Goal: Task Accomplishment & Management: Manage account settings

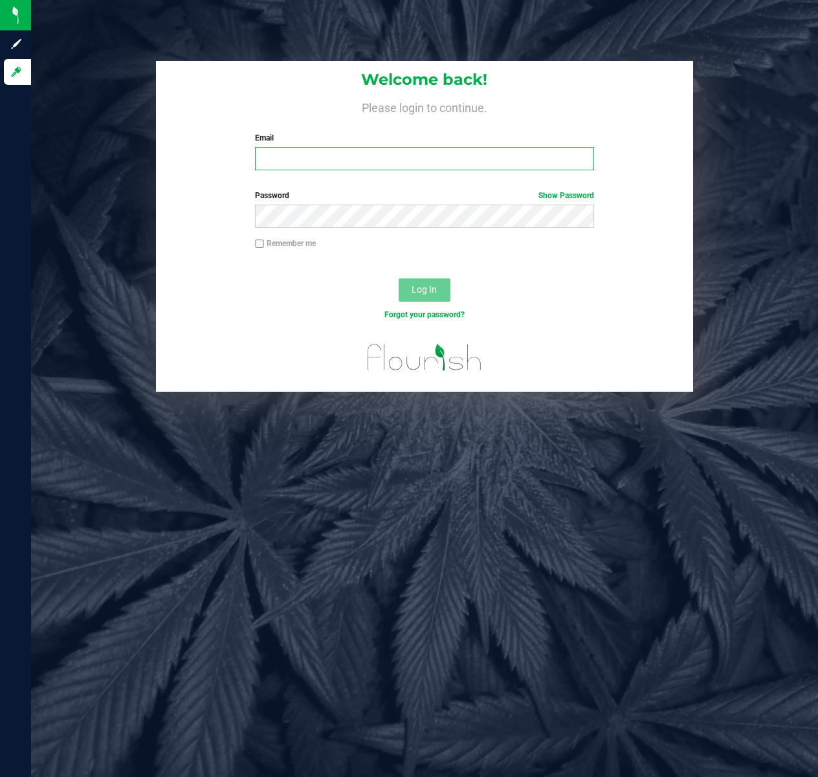
click at [322, 162] on input "Email" at bounding box center [424, 158] width 339 height 23
click at [339, 159] on input "Email" at bounding box center [424, 158] width 339 height 23
type input "[EMAIL_ADDRESS][DOMAIN_NAME]"
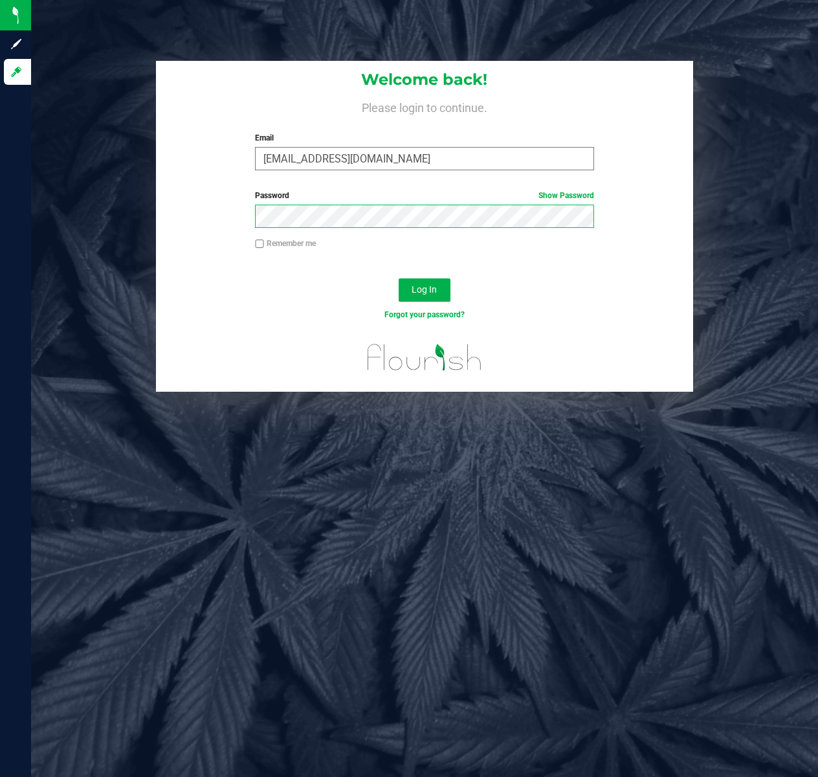
click at [399, 278] on button "Log In" at bounding box center [425, 289] width 52 height 23
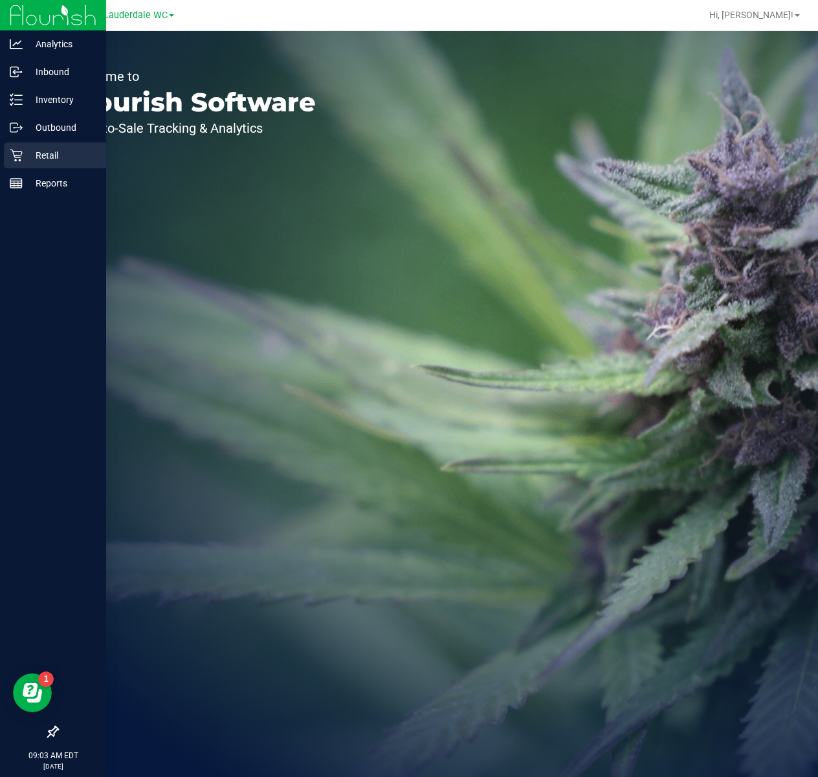
click at [21, 149] on icon at bounding box center [16, 155] width 13 height 13
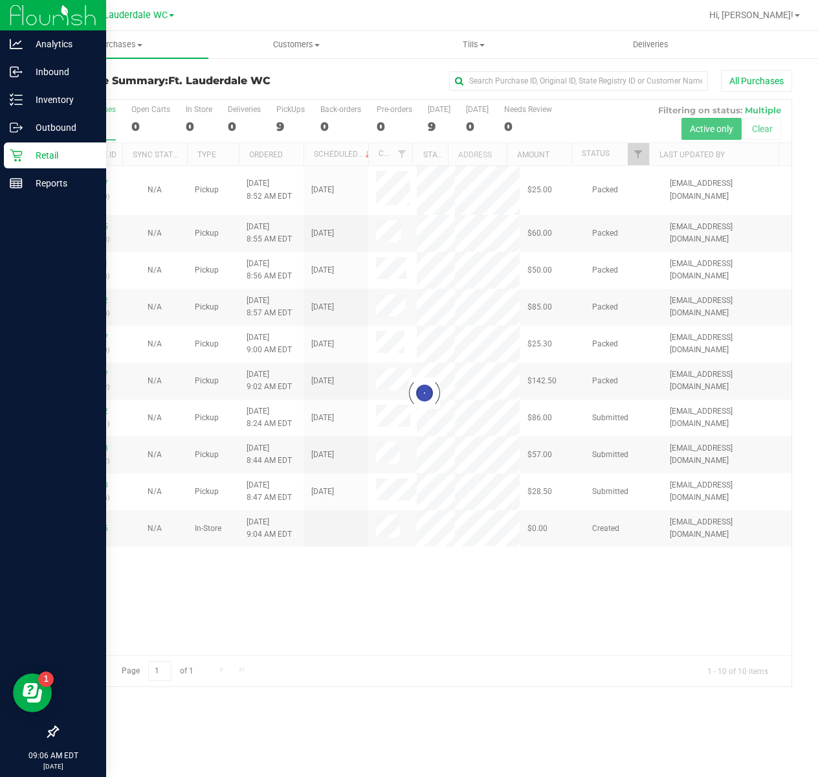
drag, startPoint x: 19, startPoint y: 153, endPoint x: 37, endPoint y: 153, distance: 17.5
click at [19, 153] on icon at bounding box center [16, 155] width 13 height 13
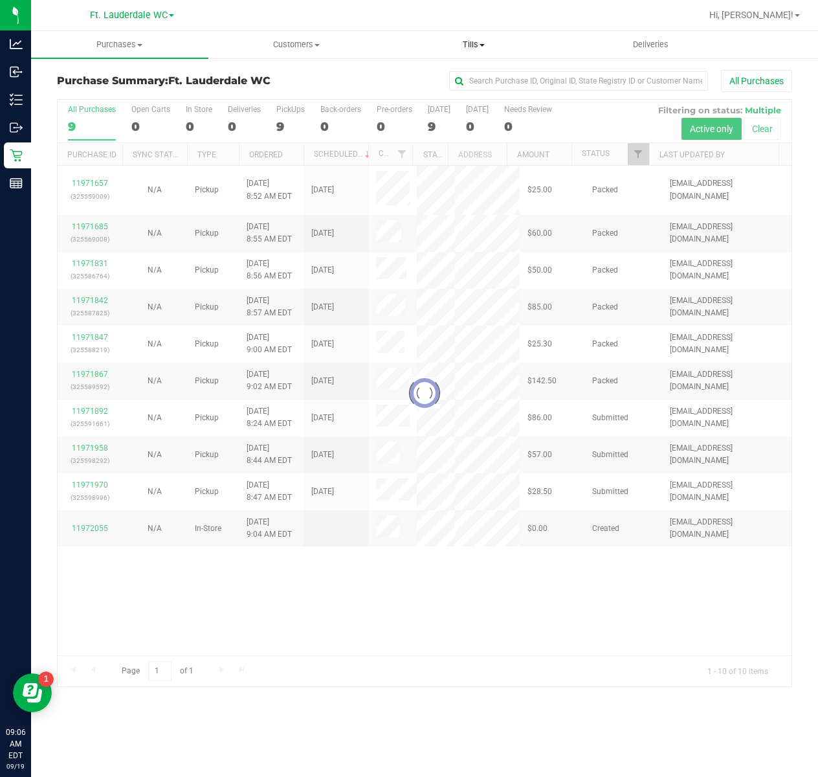
click at [477, 37] on uib-tab-heading "Tills Manage tills Reconcile e-payments" at bounding box center [474, 45] width 176 height 26
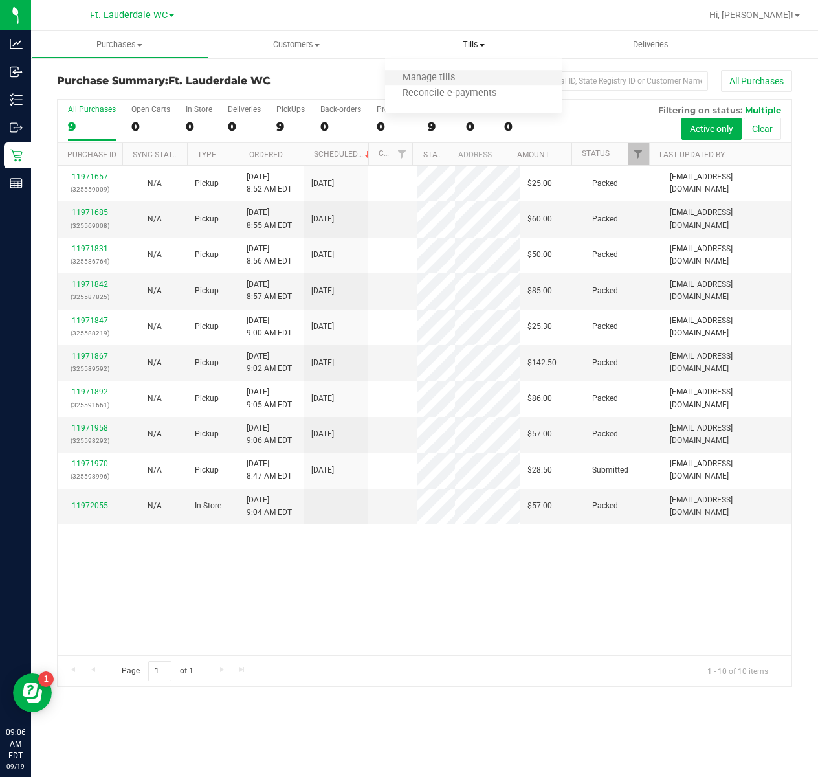
click at [452, 71] on li "Manage tills" at bounding box center [473, 79] width 177 height 16
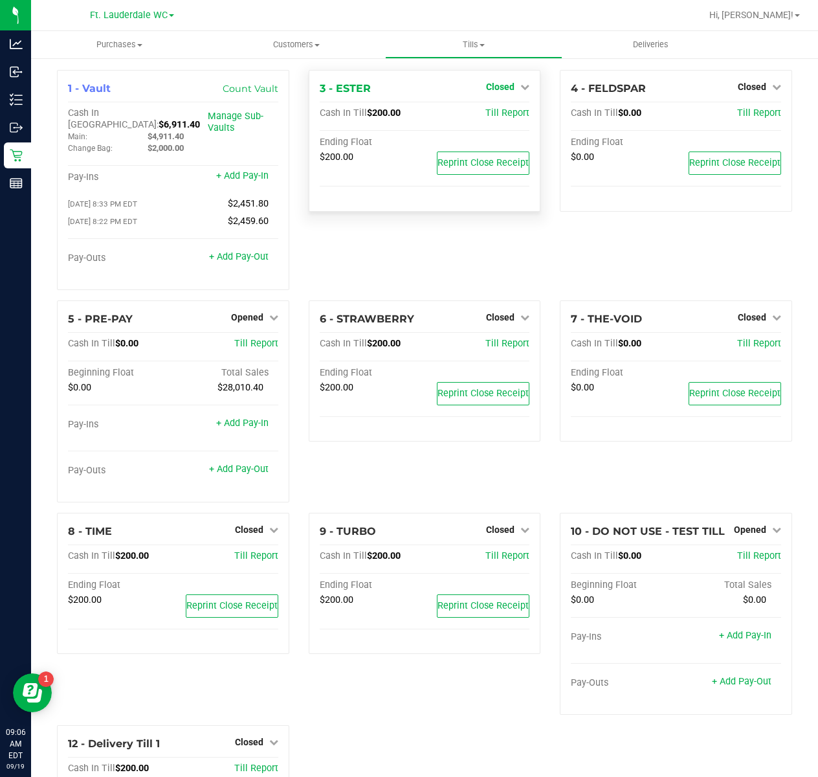
click at [486, 88] on span "Closed" at bounding box center [500, 87] width 28 height 10
click at [496, 117] on link "Open Till" at bounding box center [500, 114] width 34 height 10
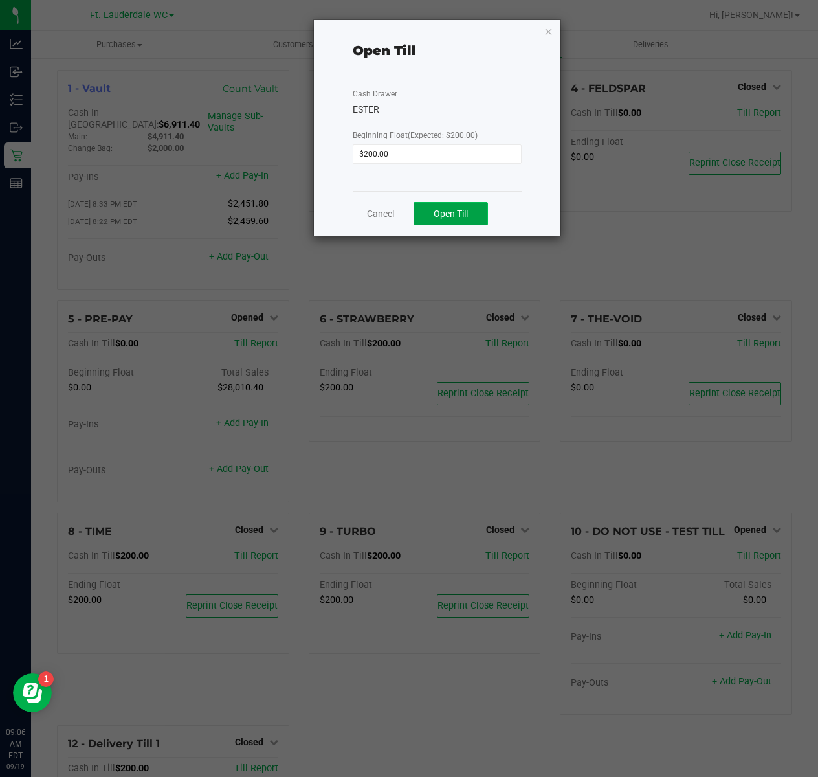
click at [469, 220] on button "Open Till" at bounding box center [451, 213] width 74 height 23
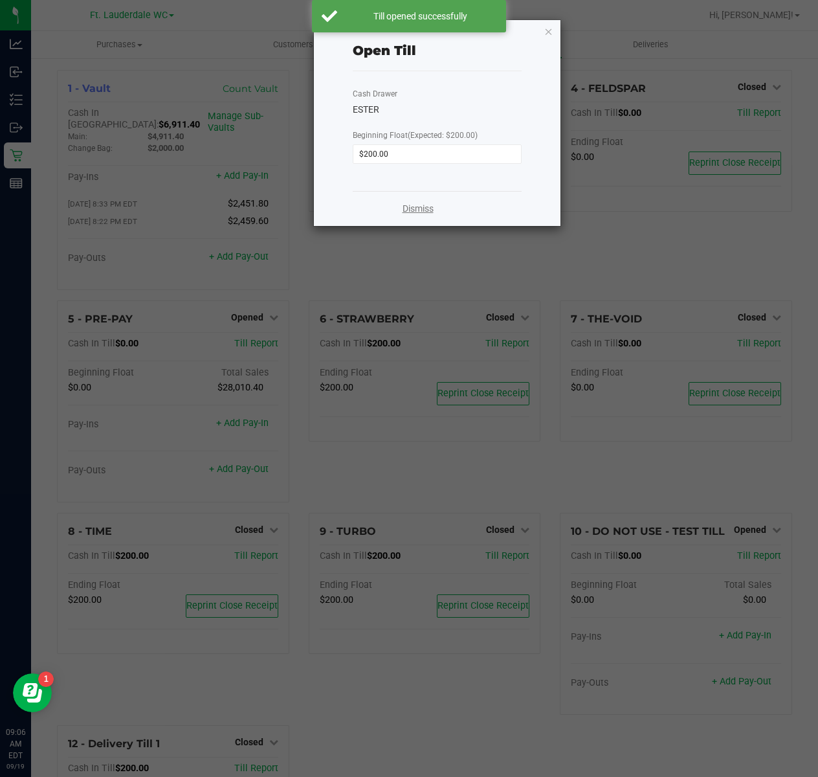
click at [407, 205] on link "Dismiss" at bounding box center [418, 209] width 31 height 14
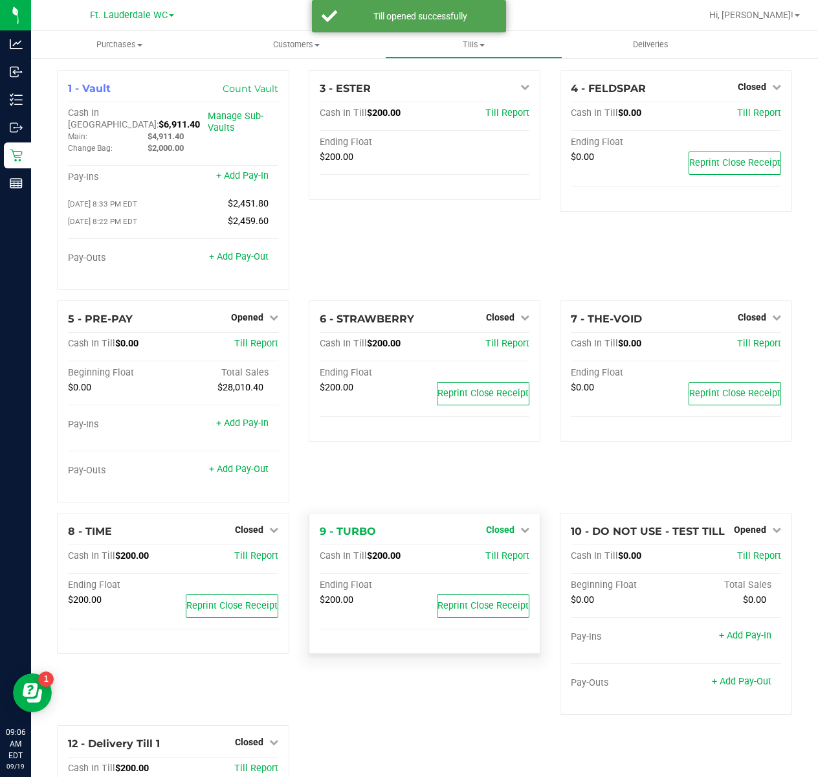
click at [492, 524] on span "Closed" at bounding box center [500, 529] width 28 height 10
click at [493, 551] on link "Open Till" at bounding box center [500, 556] width 34 height 10
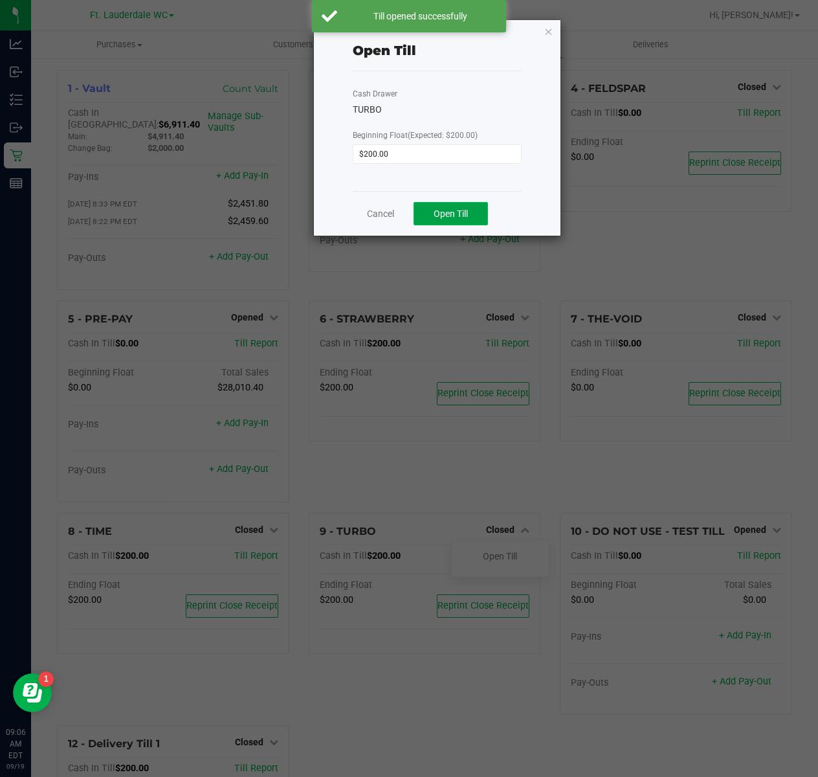
click at [445, 210] on span "Open Till" at bounding box center [451, 213] width 34 height 10
click at [405, 210] on link "Dismiss" at bounding box center [418, 209] width 31 height 14
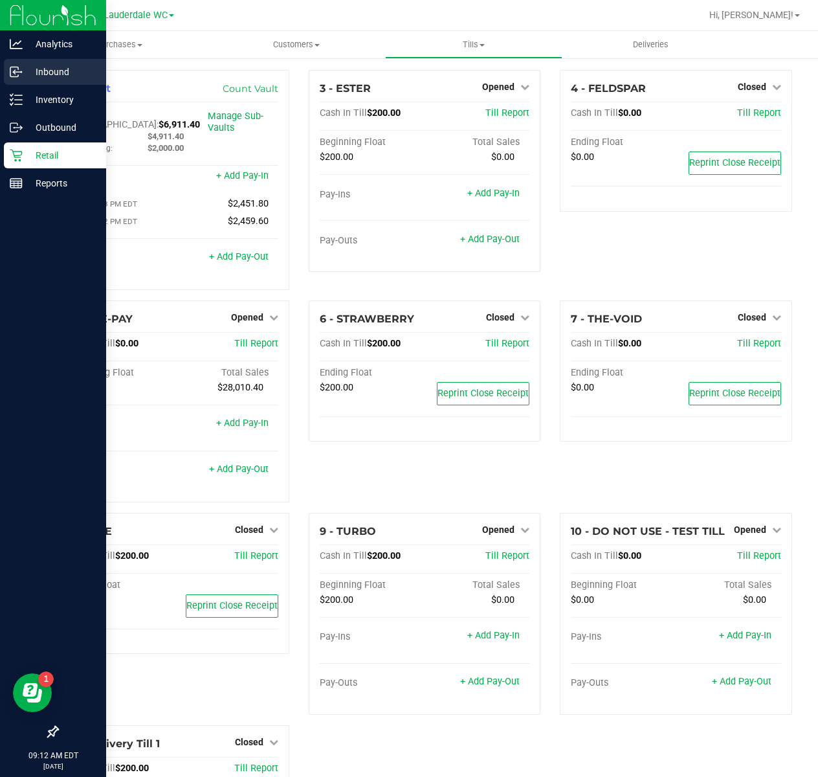
click at [24, 85] on link "Inbound" at bounding box center [53, 73] width 106 height 28
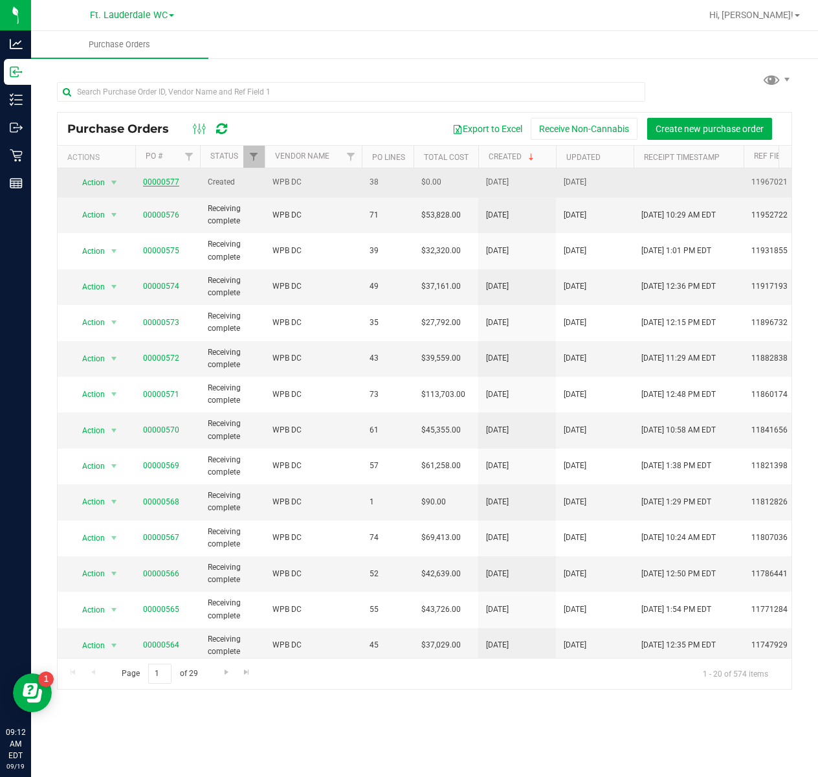
drag, startPoint x: 177, startPoint y: 183, endPoint x: 170, endPoint y: 183, distance: 7.8
click at [171, 183] on span "00000577" at bounding box center [161, 182] width 36 height 12
click at [170, 183] on link "00000577" at bounding box center [161, 181] width 36 height 9
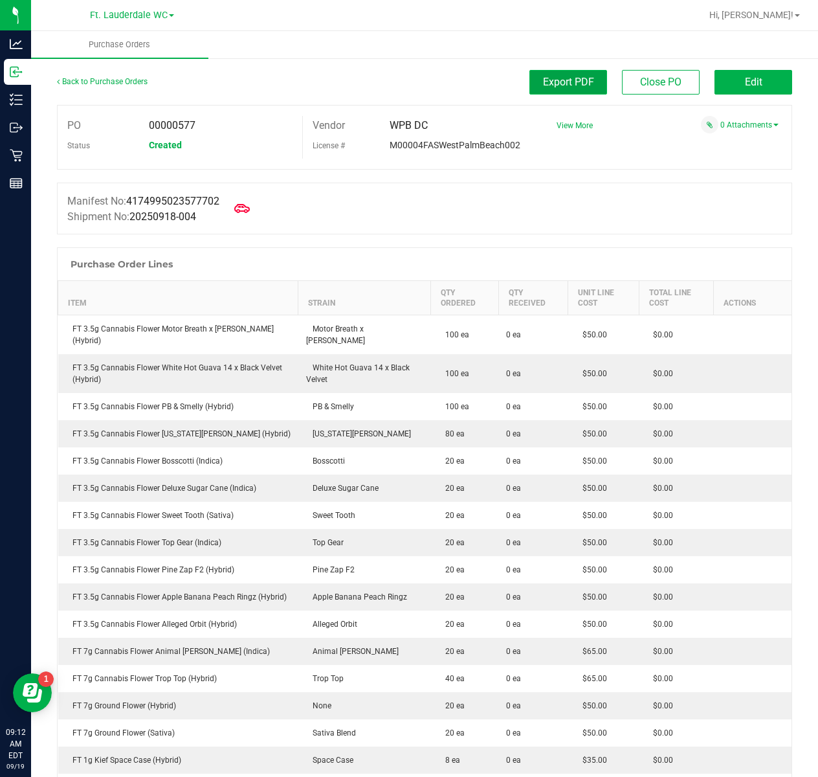
click at [549, 89] on button "Export PDF" at bounding box center [569, 82] width 78 height 25
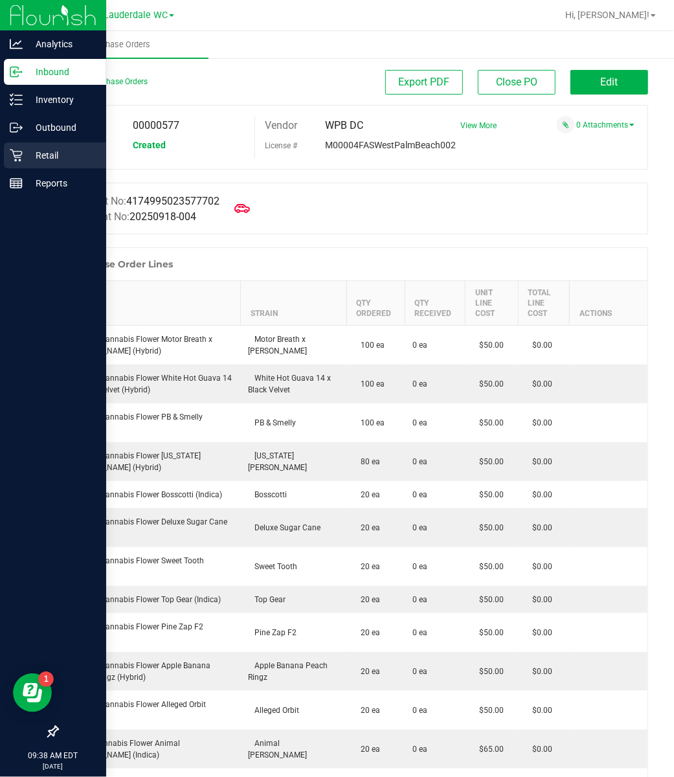
click at [19, 159] on icon at bounding box center [16, 155] width 13 height 13
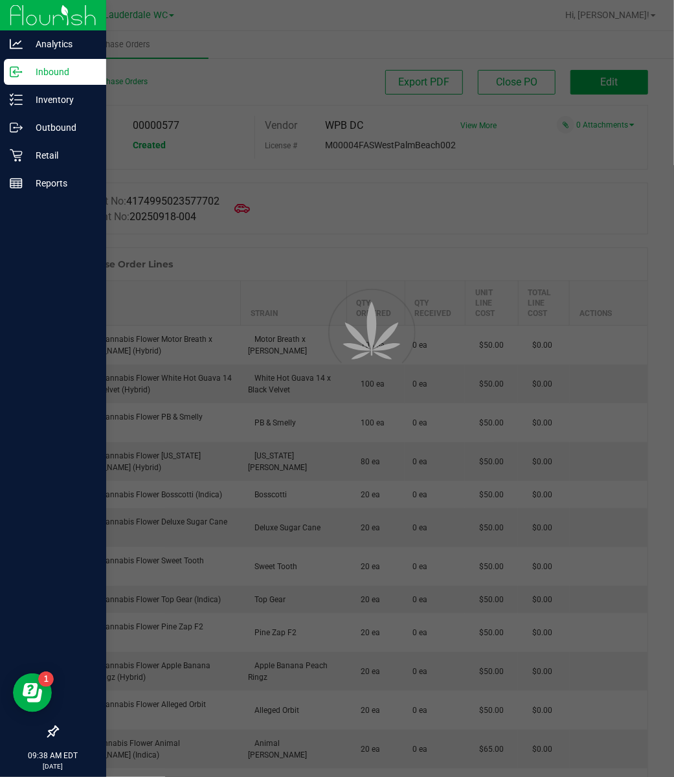
drag, startPoint x: 0, startPoint y: 348, endPoint x: -25, endPoint y: 350, distance: 25.4
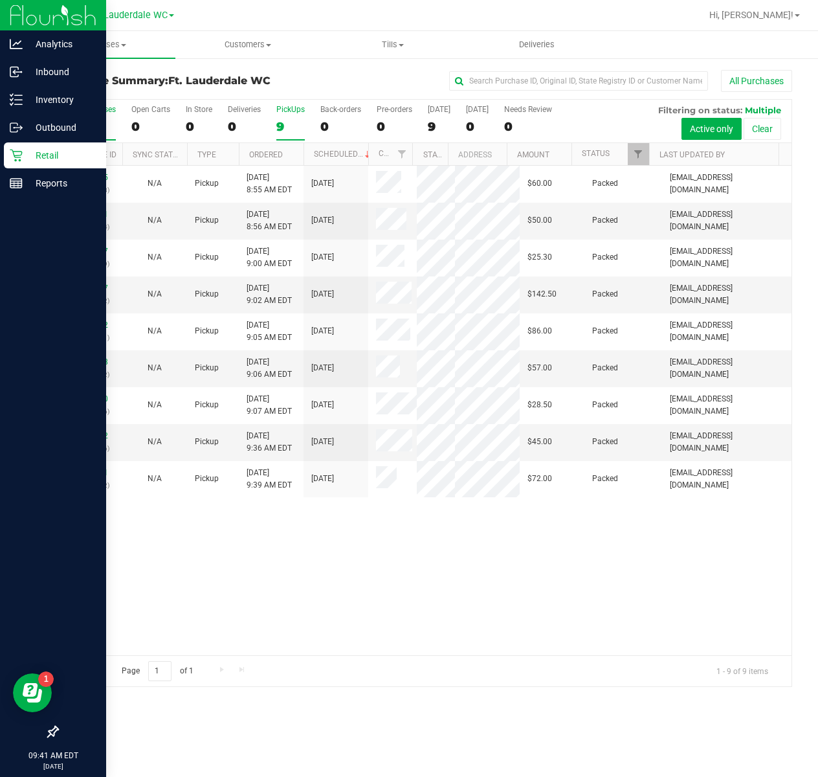
click at [286, 128] on div "9" at bounding box center [290, 126] width 28 height 15
click at [0, 0] on input "PickUps 9" at bounding box center [0, 0] width 0 height 0
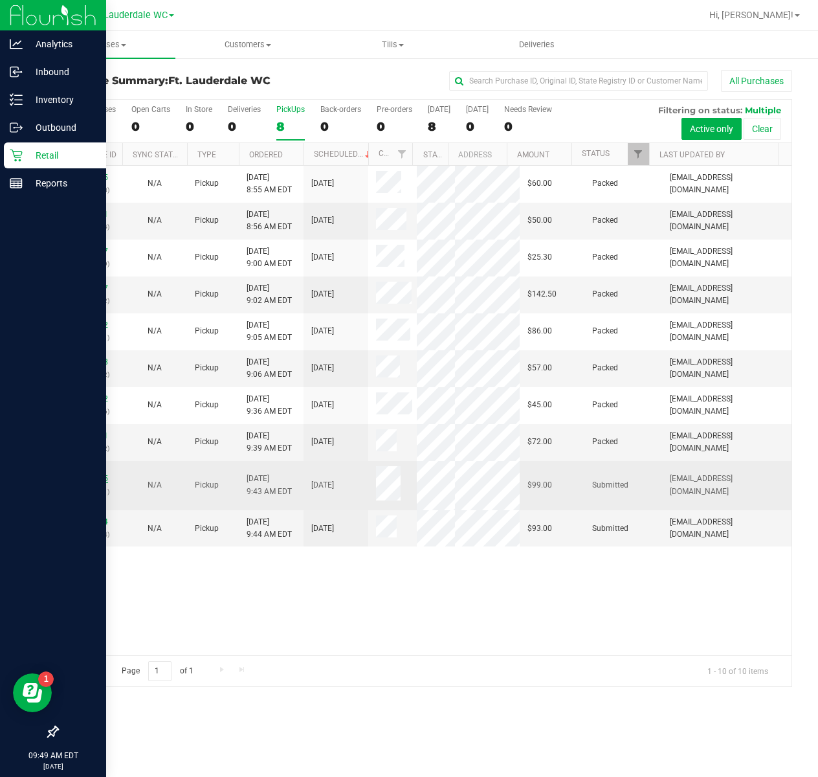
click at [99, 483] on link "11972335" at bounding box center [90, 478] width 36 height 9
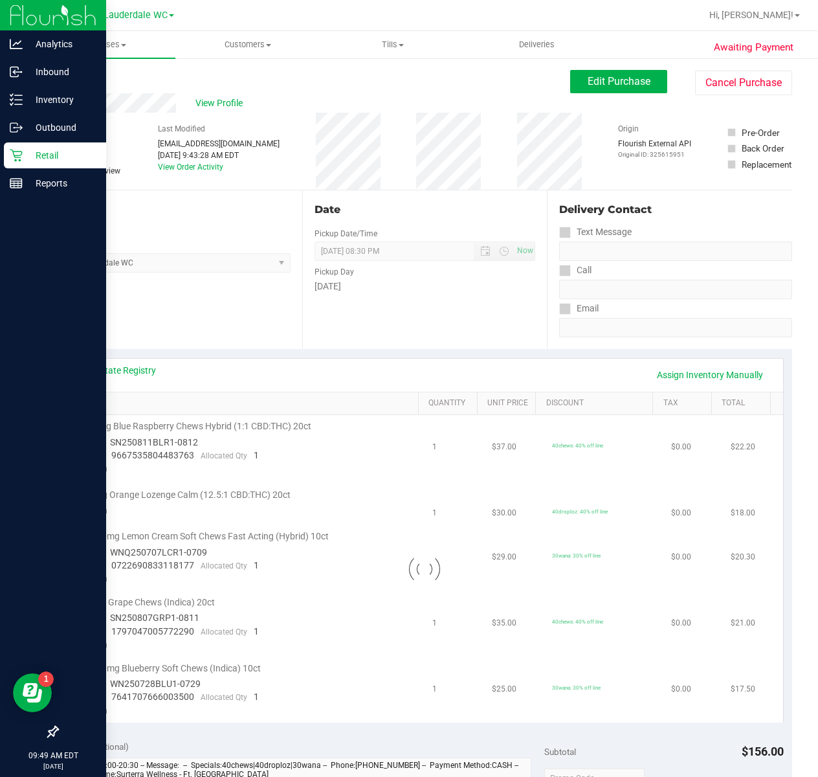
click at [26, 158] on p "Retail" at bounding box center [62, 156] width 78 height 16
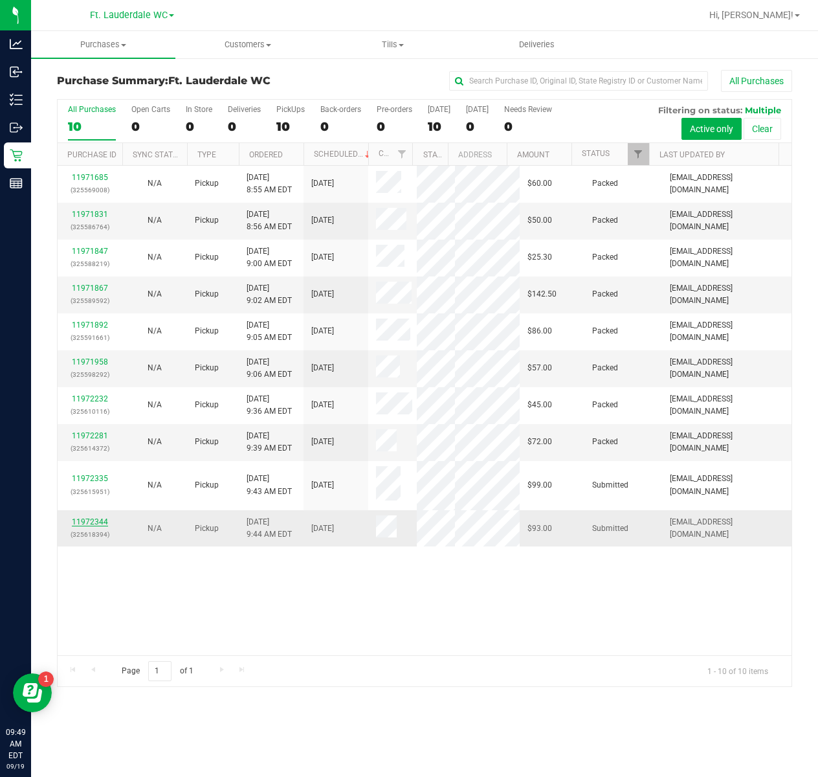
click at [93, 526] on link "11972344" at bounding box center [90, 521] width 36 height 9
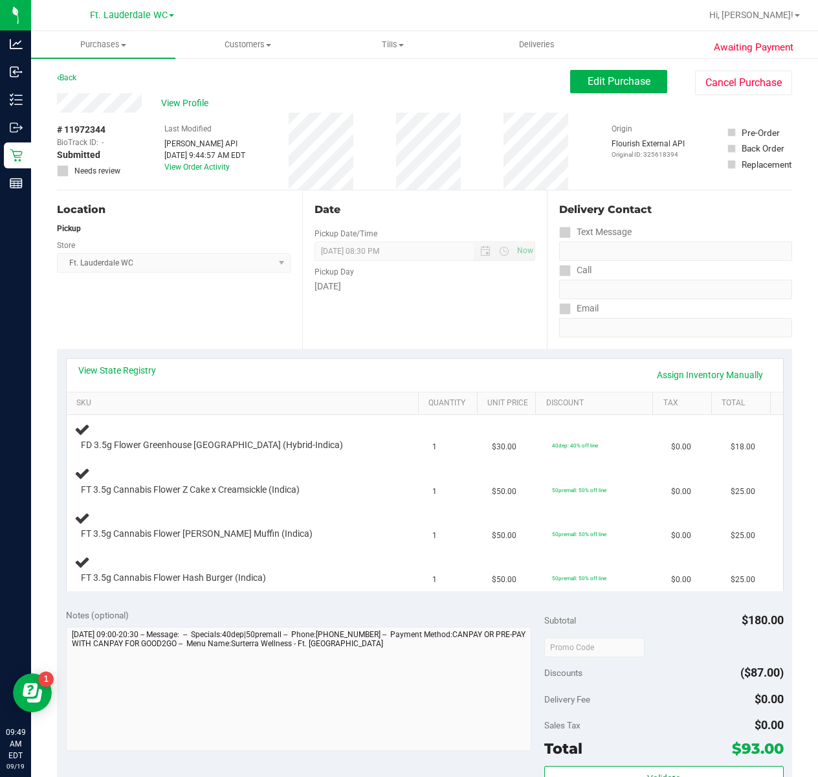
click at [117, 359] on div "View State Registry Assign Inventory Manually" at bounding box center [425, 375] width 717 height 33
drag, startPoint x: 115, startPoint y: 361, endPoint x: 110, endPoint y: 371, distance: 10.7
click at [113, 363] on div "View State Registry Assign Inventory Manually" at bounding box center [425, 375] width 717 height 33
click at [110, 376] on link "View State Registry" at bounding box center [117, 370] width 78 height 13
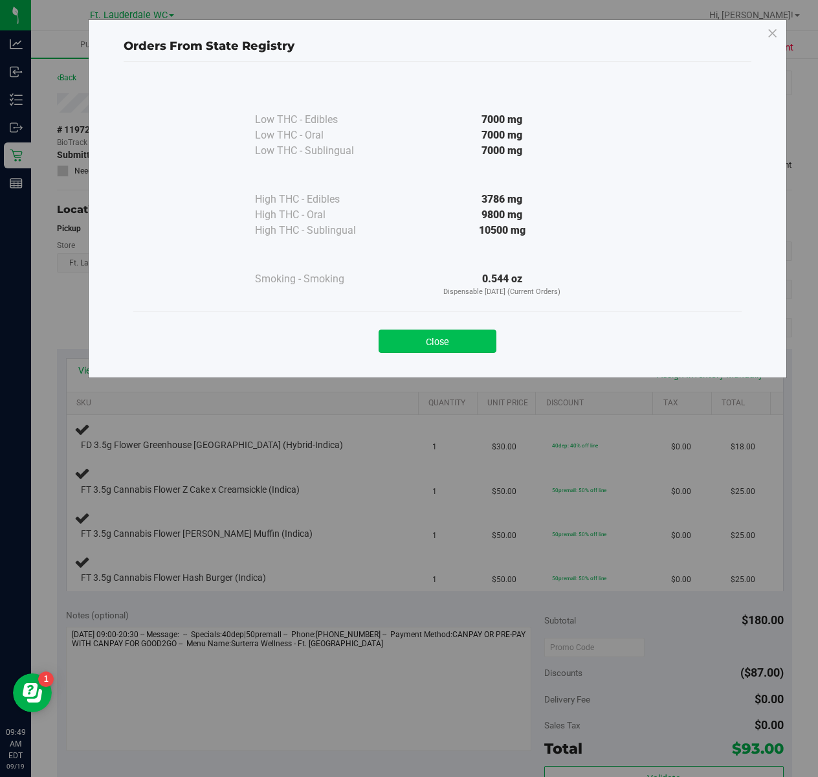
click at [480, 342] on button "Close" at bounding box center [438, 341] width 118 height 23
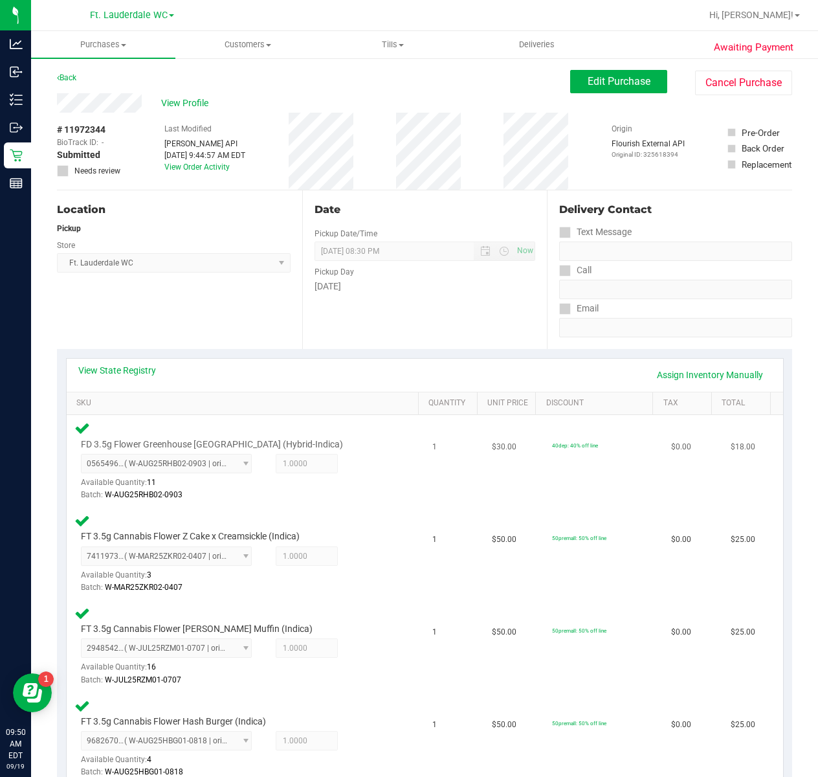
scroll to position [431, 0]
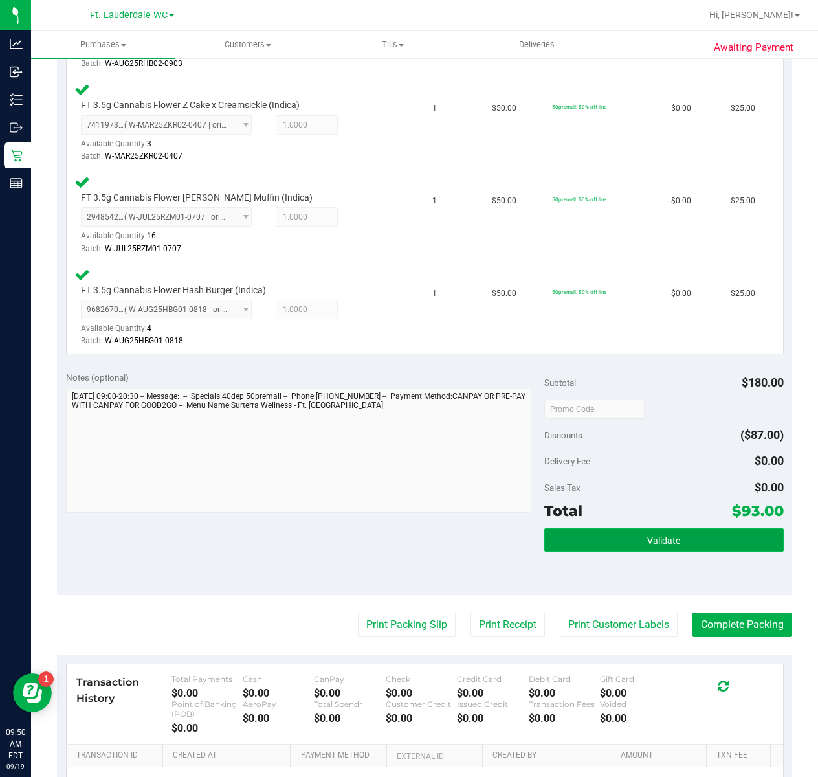
click at [660, 534] on button "Validate" at bounding box center [665, 539] width 240 height 23
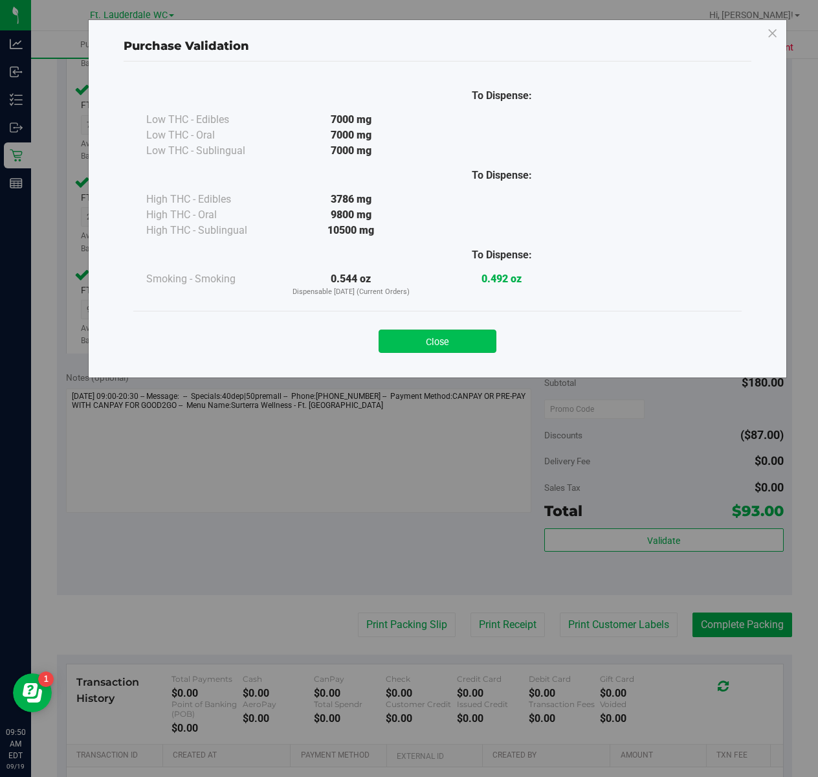
click at [493, 348] on button "Close" at bounding box center [438, 341] width 118 height 23
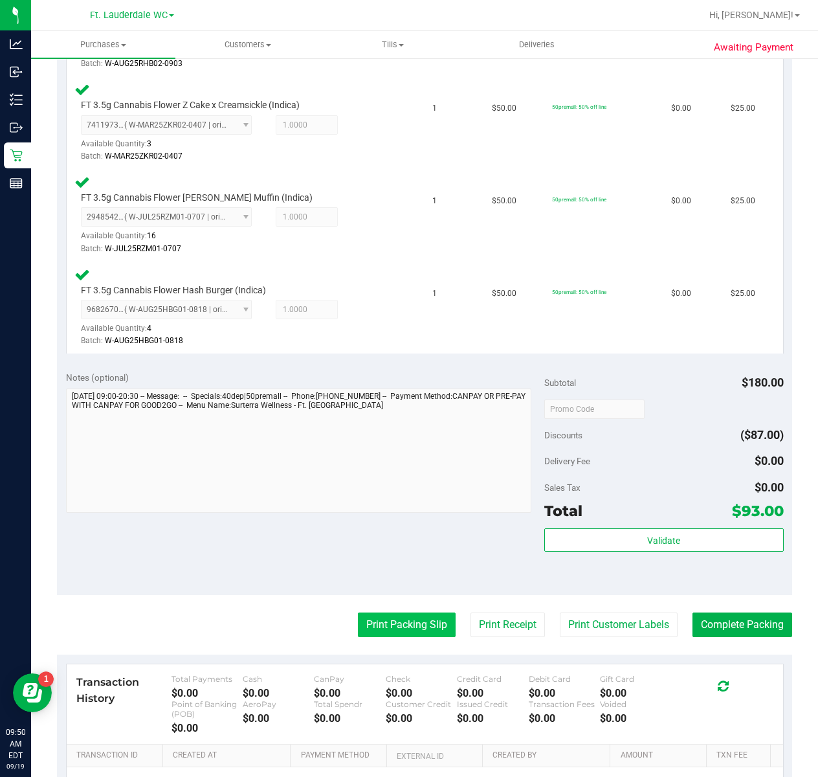
click at [425, 622] on button "Print Packing Slip" at bounding box center [407, 625] width 98 height 25
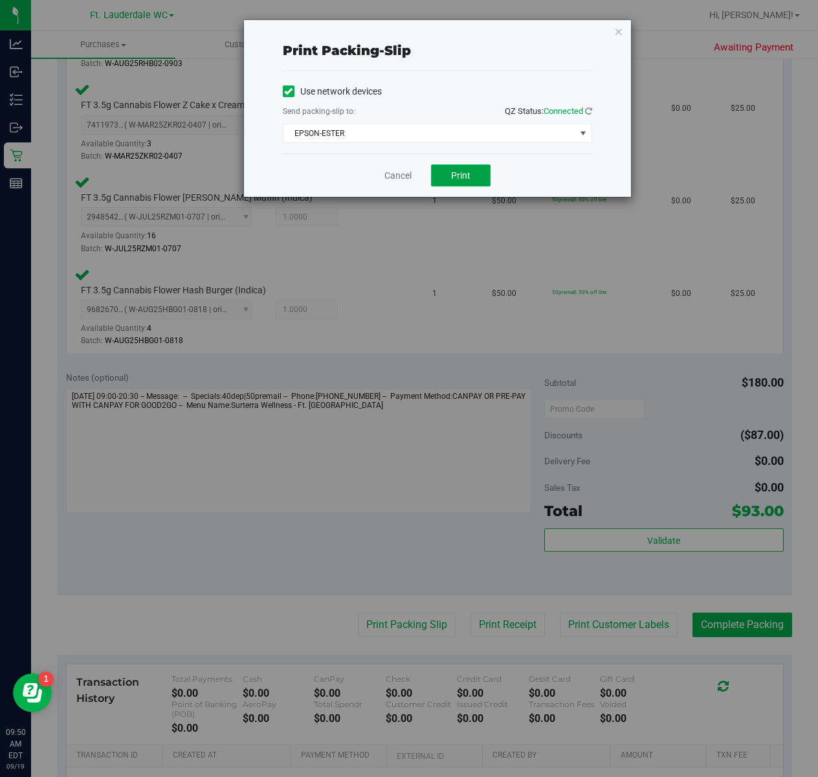
click at [433, 181] on button "Print" at bounding box center [461, 175] width 60 height 22
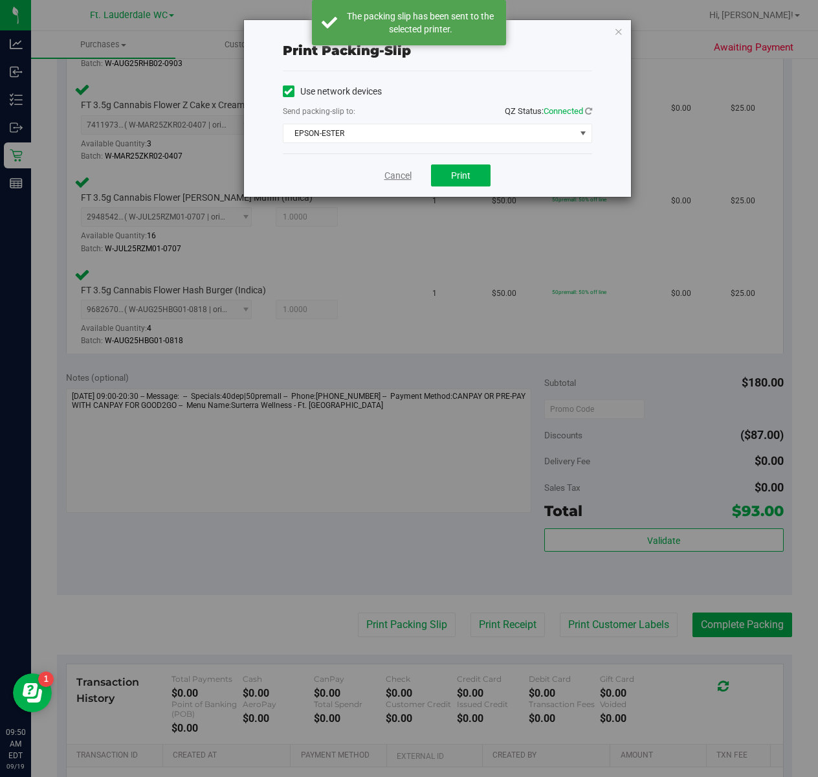
click at [401, 179] on link "Cancel" at bounding box center [398, 176] width 27 height 14
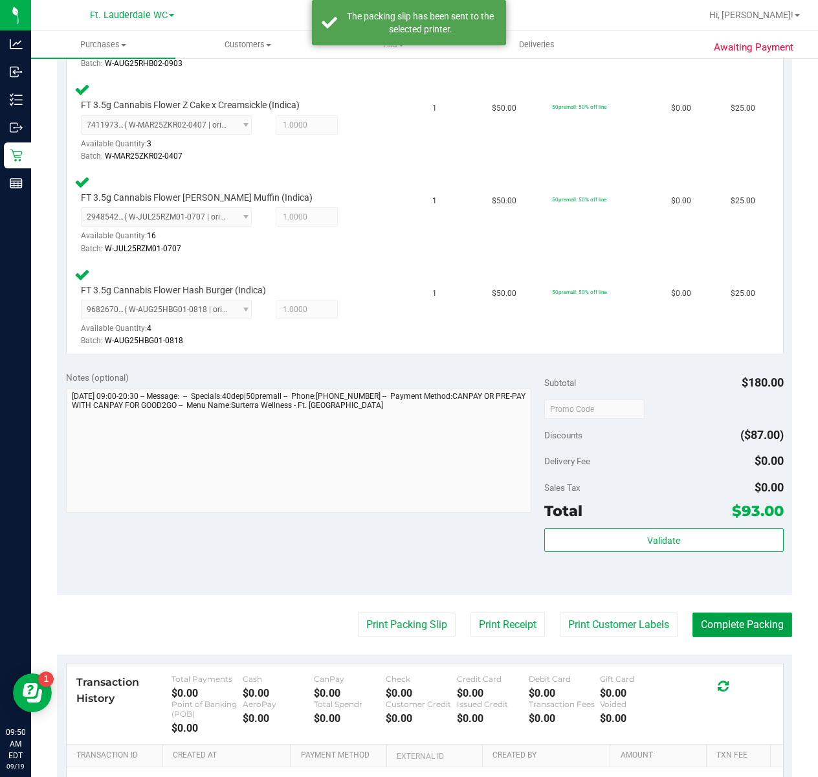
click at [714, 628] on button "Complete Packing" at bounding box center [743, 625] width 100 height 25
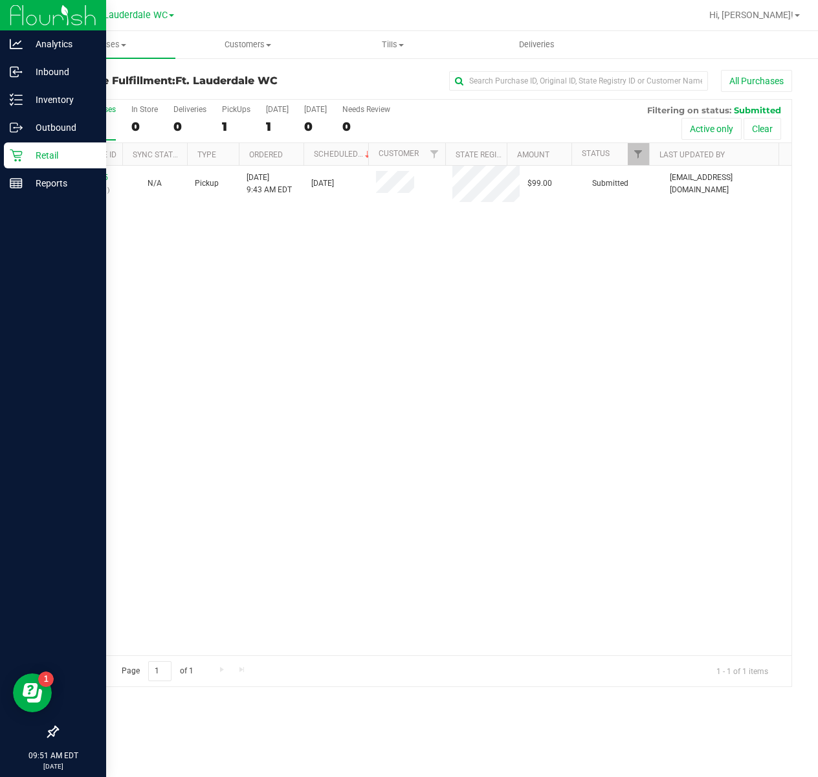
click at [37, 150] on p "Retail" at bounding box center [62, 156] width 78 height 16
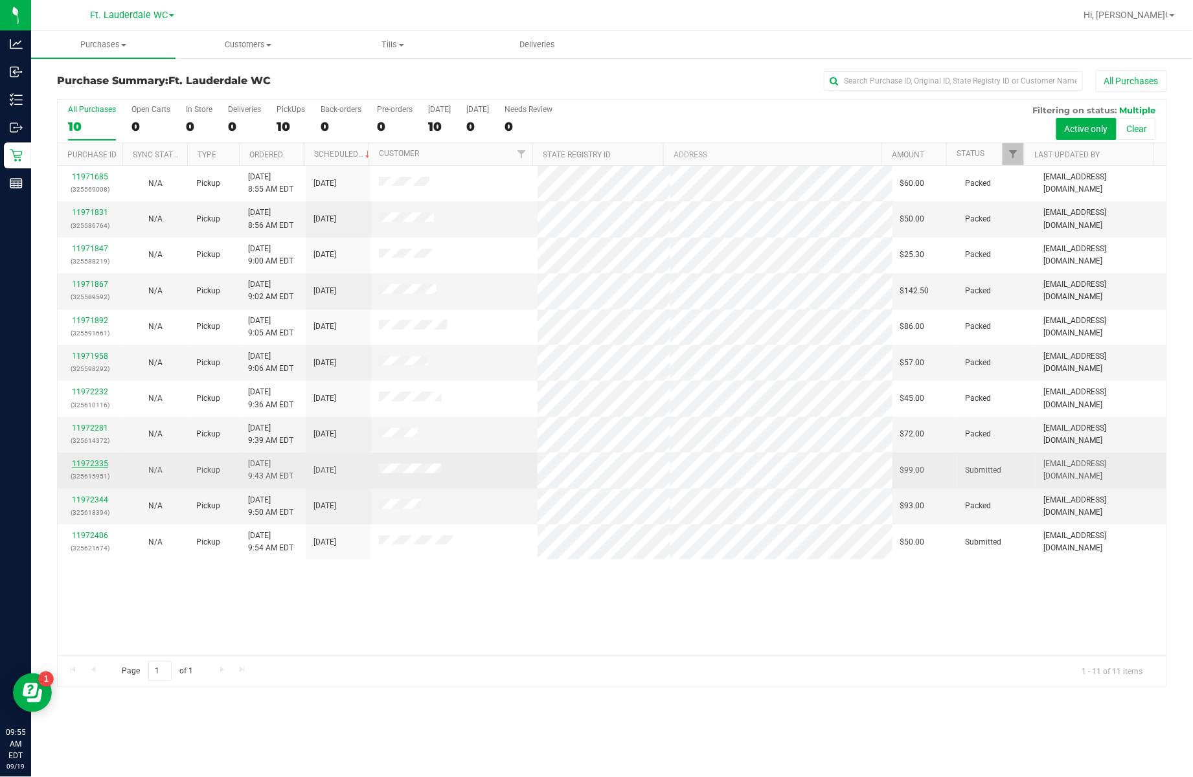
click at [78, 465] on link "11972335" at bounding box center [90, 463] width 36 height 9
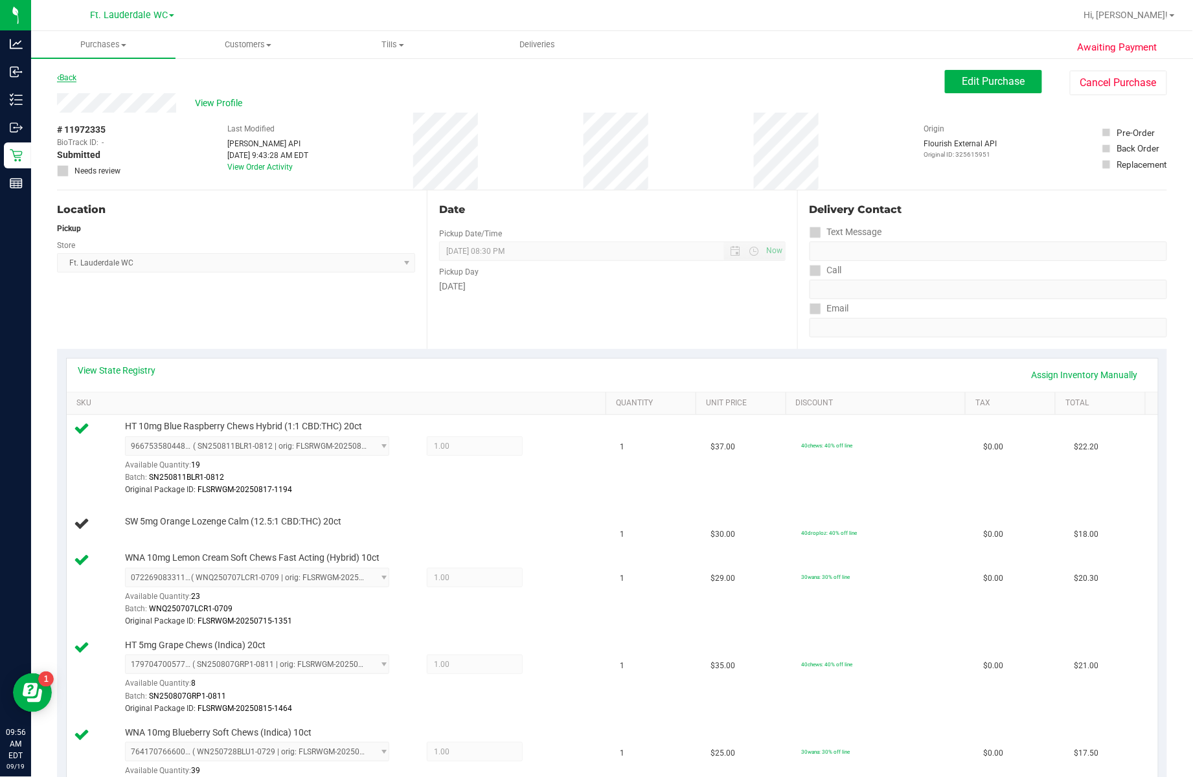
click at [68, 79] on link "Back" at bounding box center [66, 77] width 19 height 9
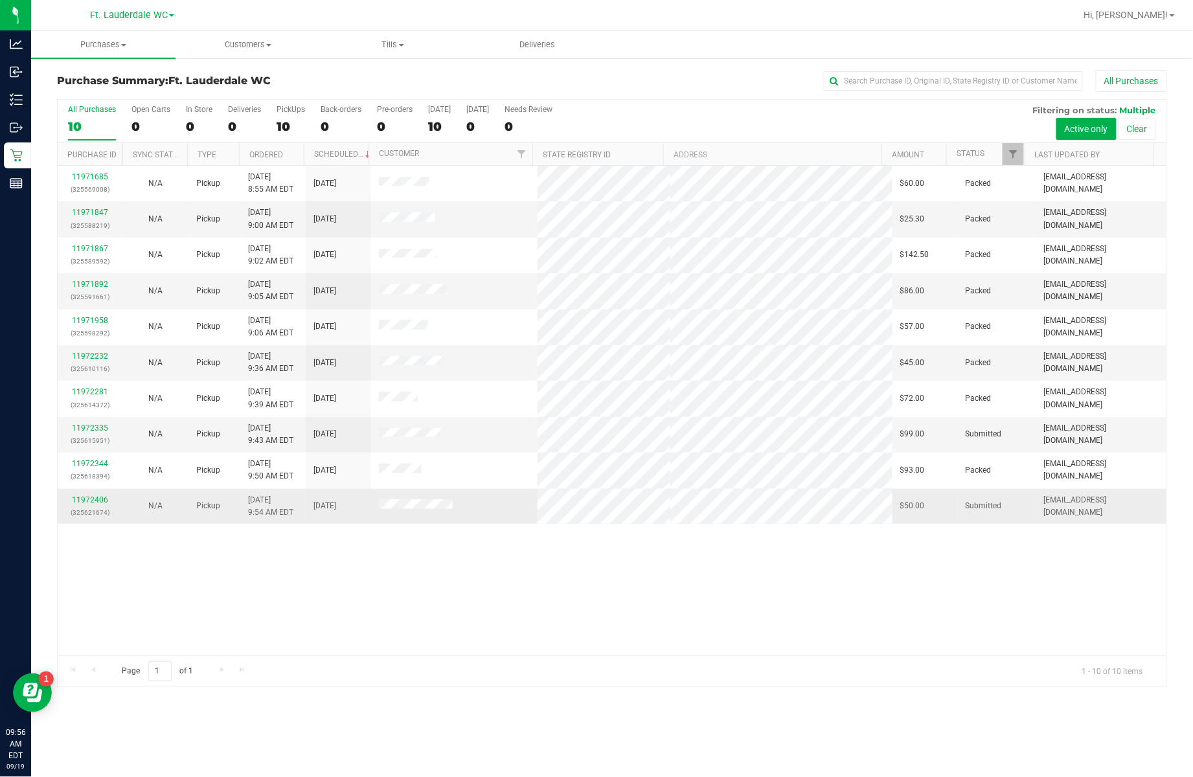
click at [99, 508] on p "(325621674)" at bounding box center [90, 512] width 50 height 12
click at [96, 502] on link "11972406" at bounding box center [90, 499] width 36 height 9
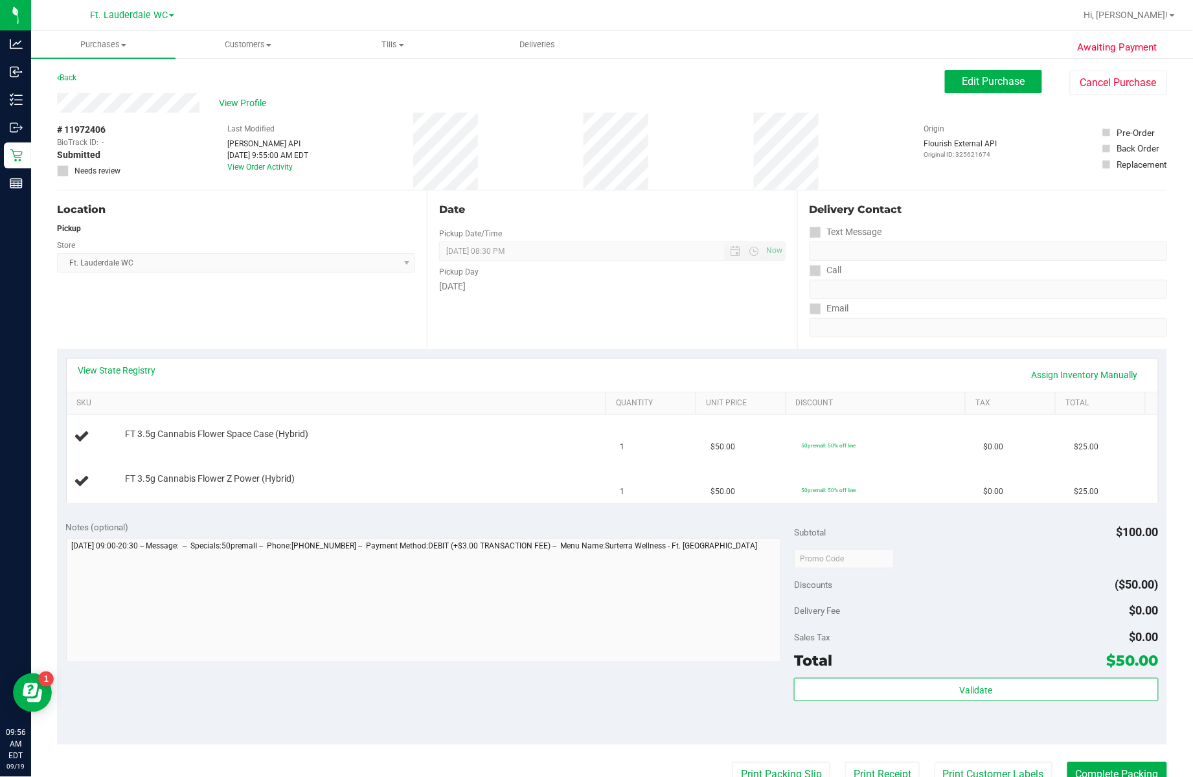
click at [775, 513] on purchase-details "Back Edit Purchase Cancel Purchase View Profile # 11972406 BioTrack ID: - Submi…" at bounding box center [612, 558] width 1110 height 976
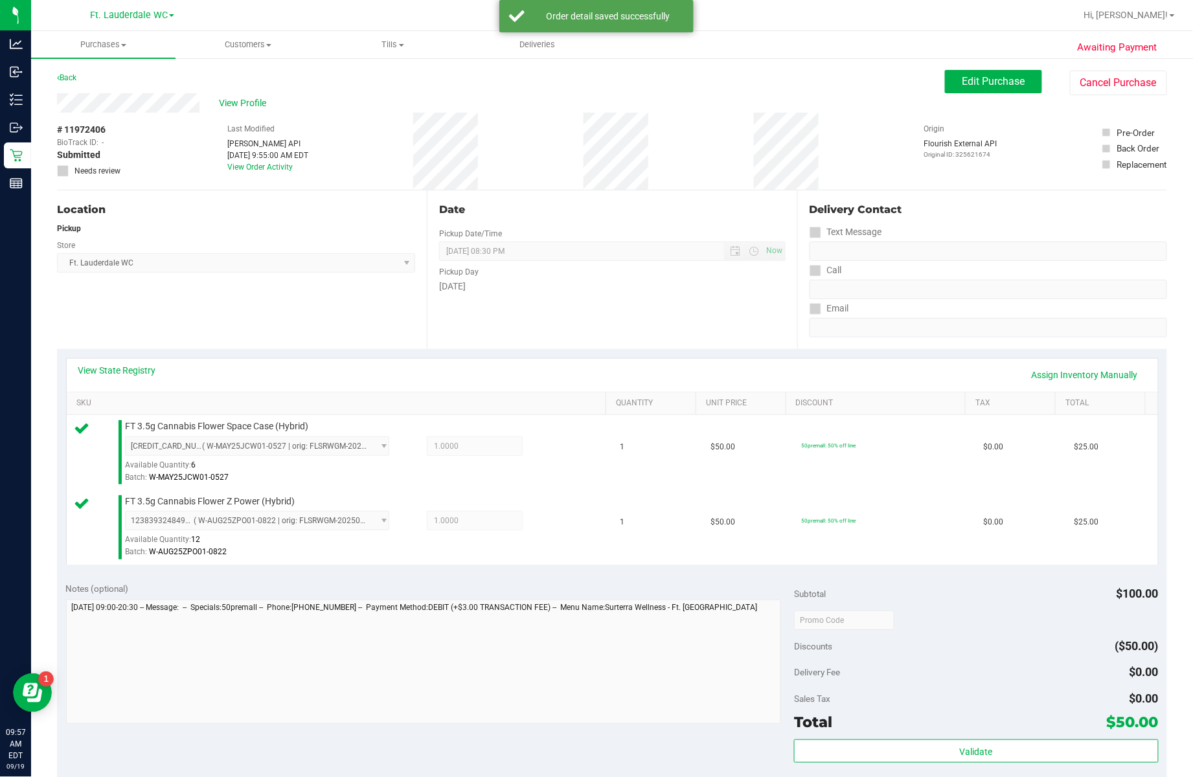
click at [825, 597] on div "Subtotal $100.00" at bounding box center [976, 593] width 364 height 23
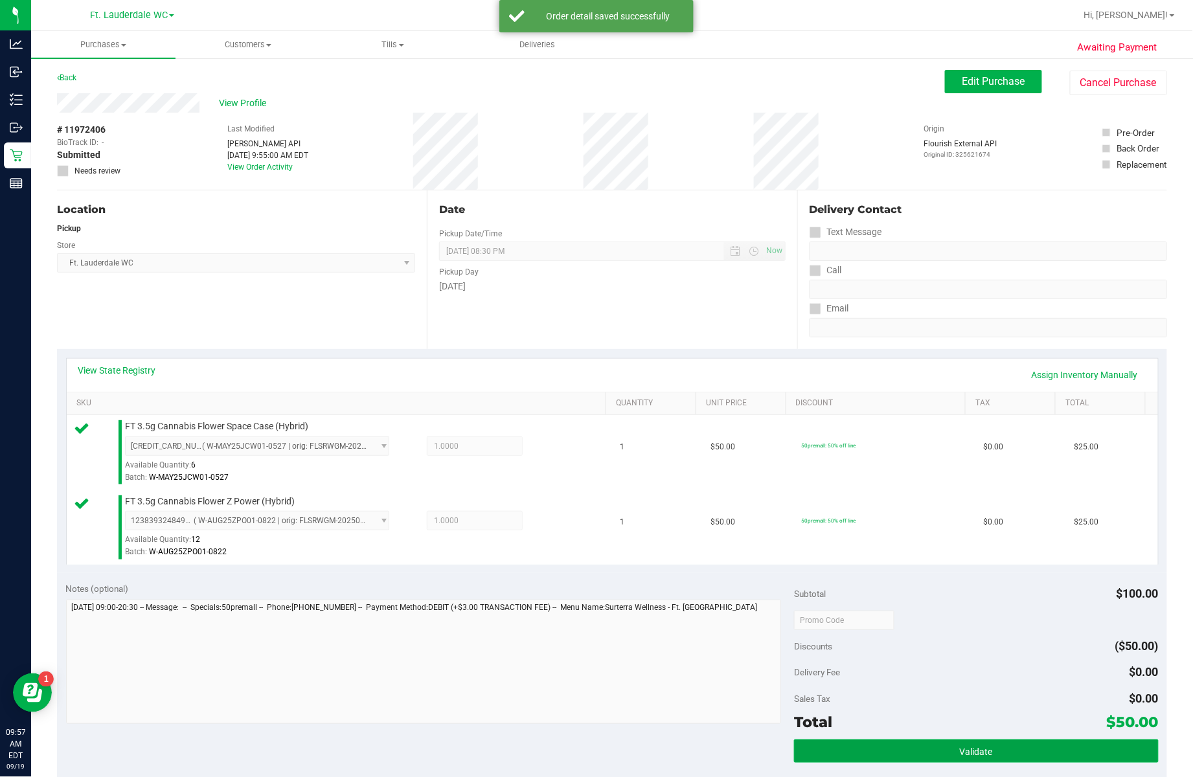
click at [922, 752] on button "Validate" at bounding box center [976, 750] width 364 height 23
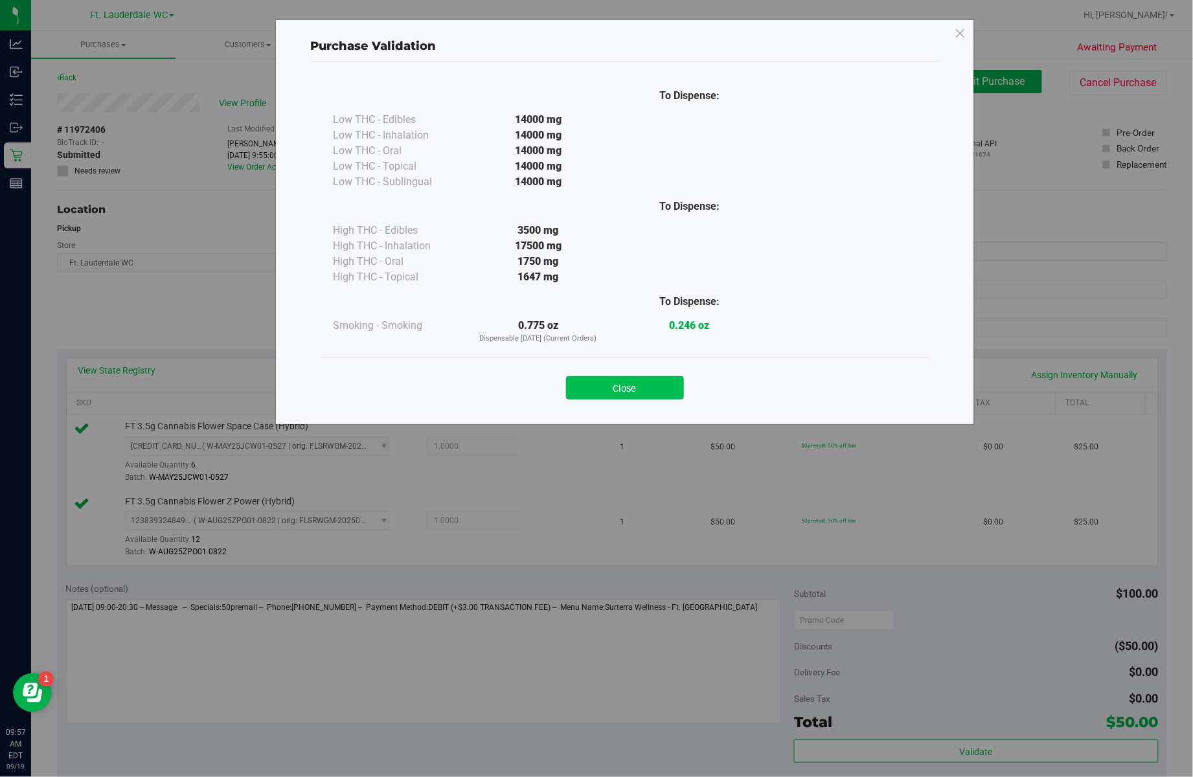
click at [653, 381] on button "Close" at bounding box center [625, 387] width 118 height 23
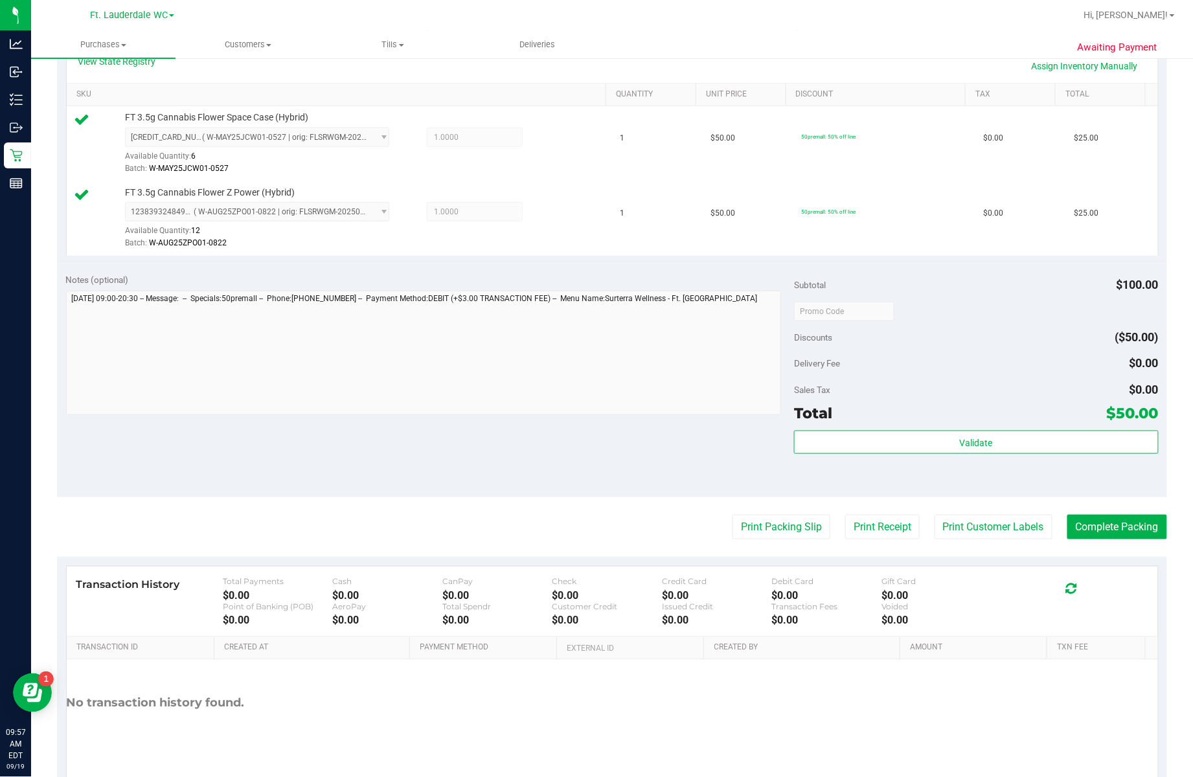
scroll to position [359, 0]
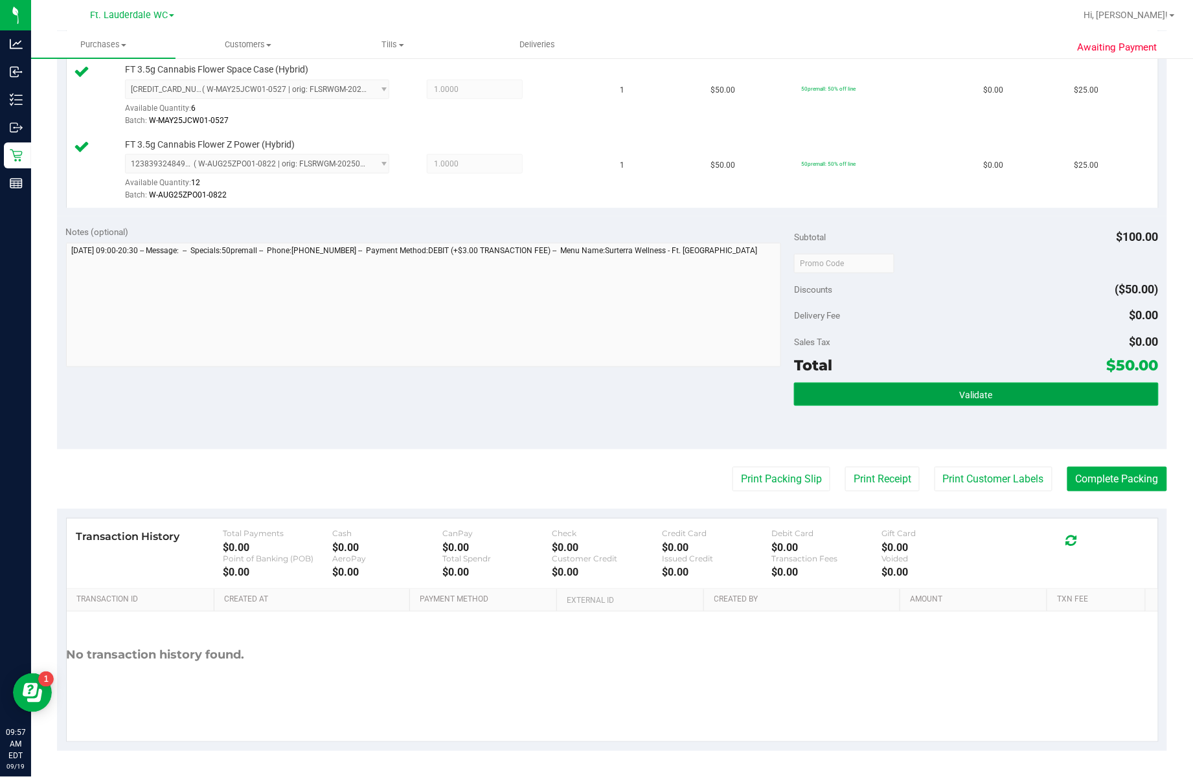
click at [872, 385] on button "Validate" at bounding box center [976, 394] width 364 height 23
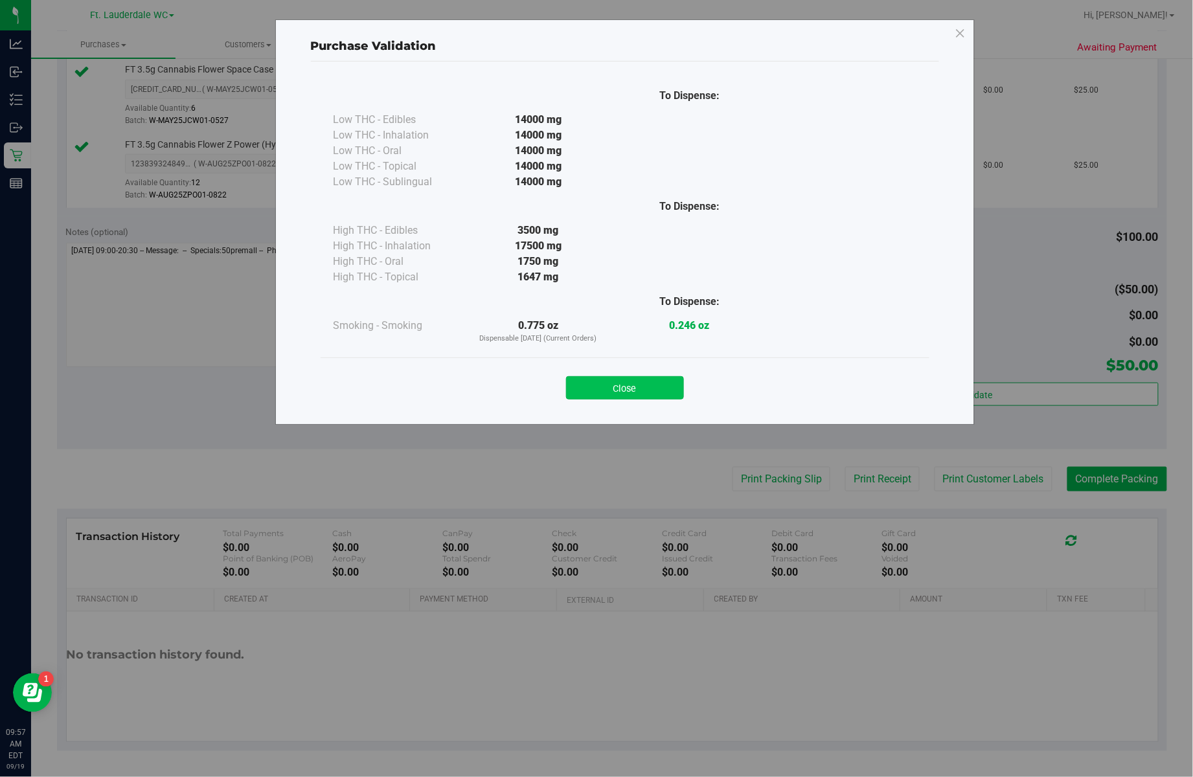
click at [589, 381] on button "Close" at bounding box center [625, 387] width 118 height 23
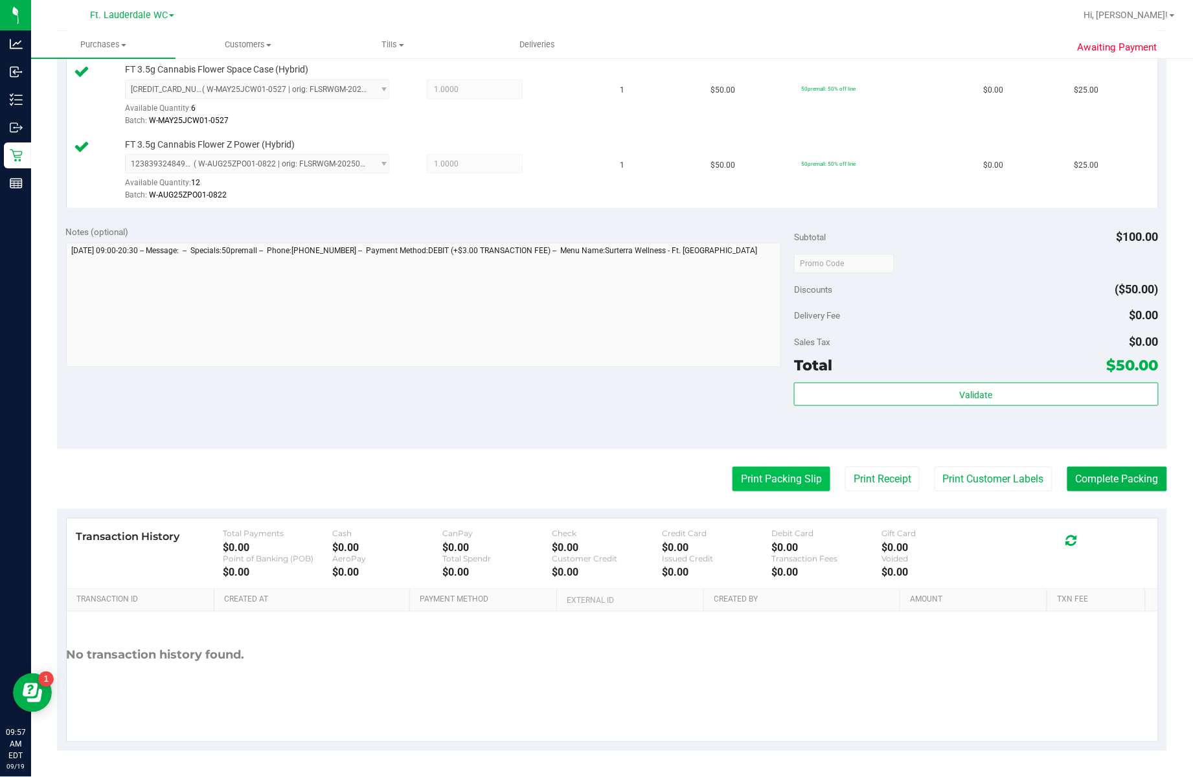
click at [761, 480] on button "Print Packing Slip" at bounding box center [781, 479] width 98 height 25
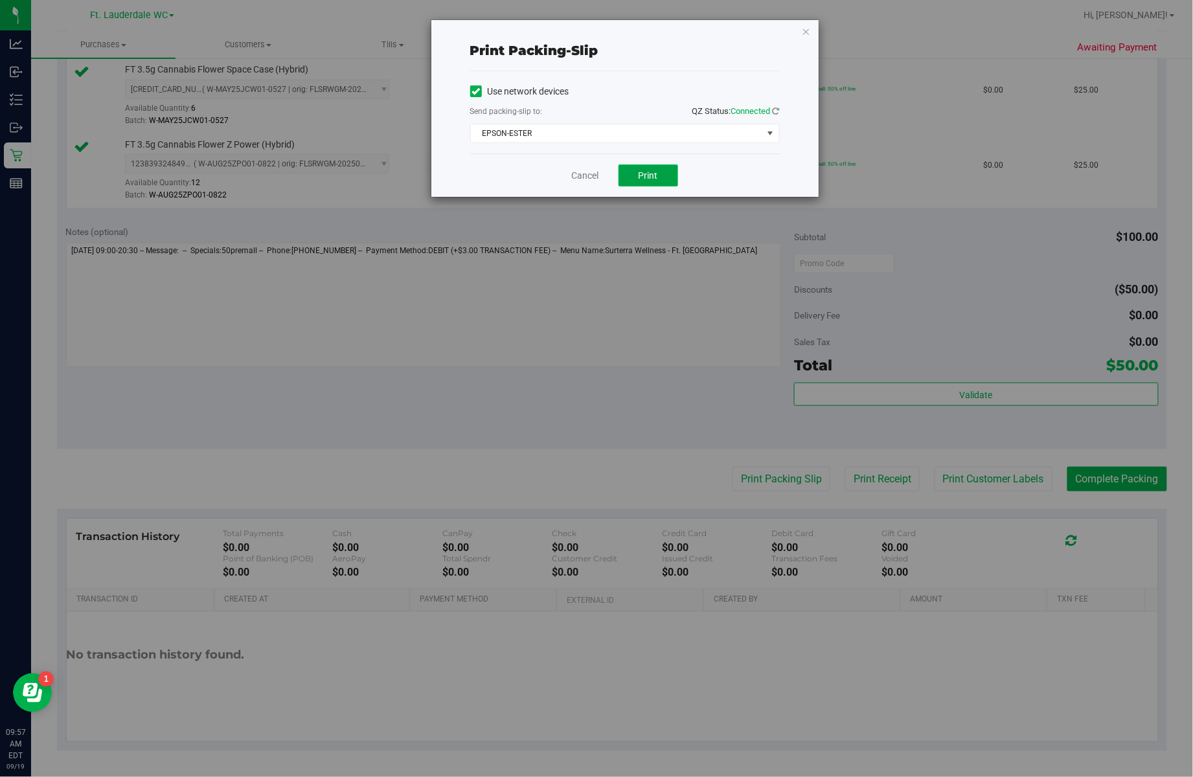
click at [657, 179] on span "Print" at bounding box center [647, 175] width 19 height 10
click at [572, 179] on link "Cancel" at bounding box center [579, 176] width 27 height 14
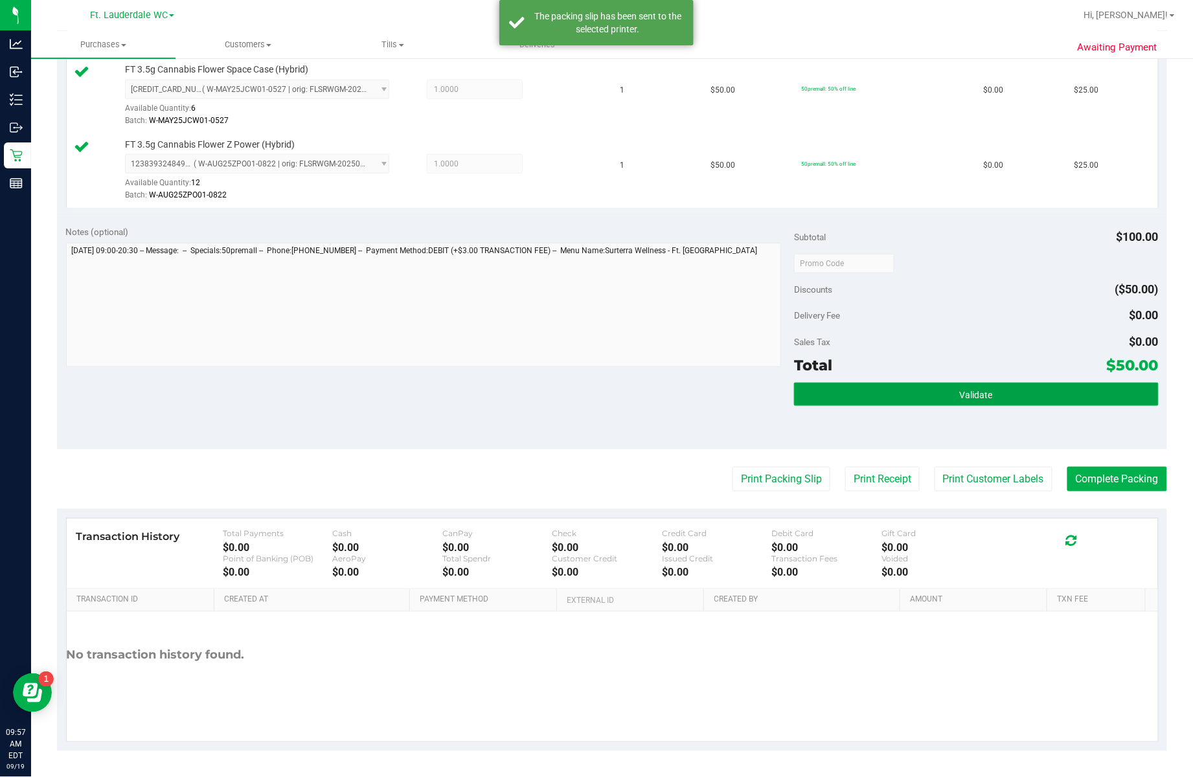
click at [834, 385] on button "Validate" at bounding box center [976, 394] width 364 height 23
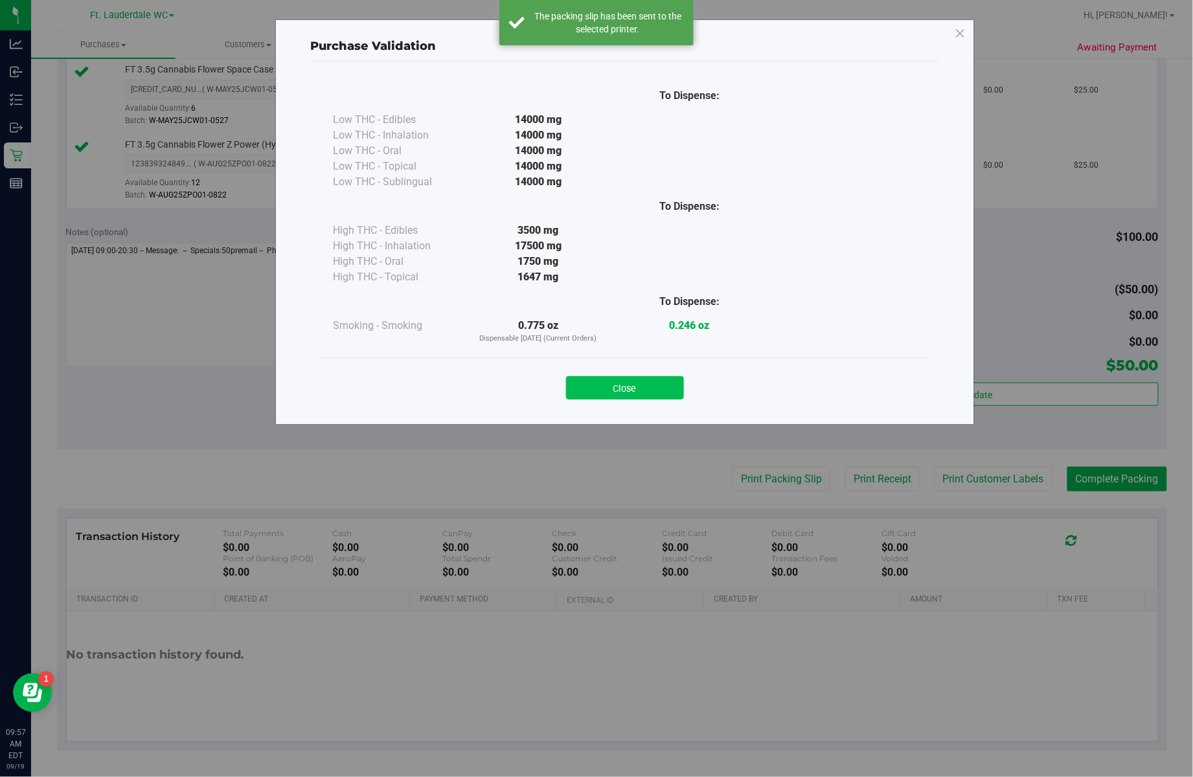
click at [625, 395] on button "Close" at bounding box center [625, 387] width 118 height 23
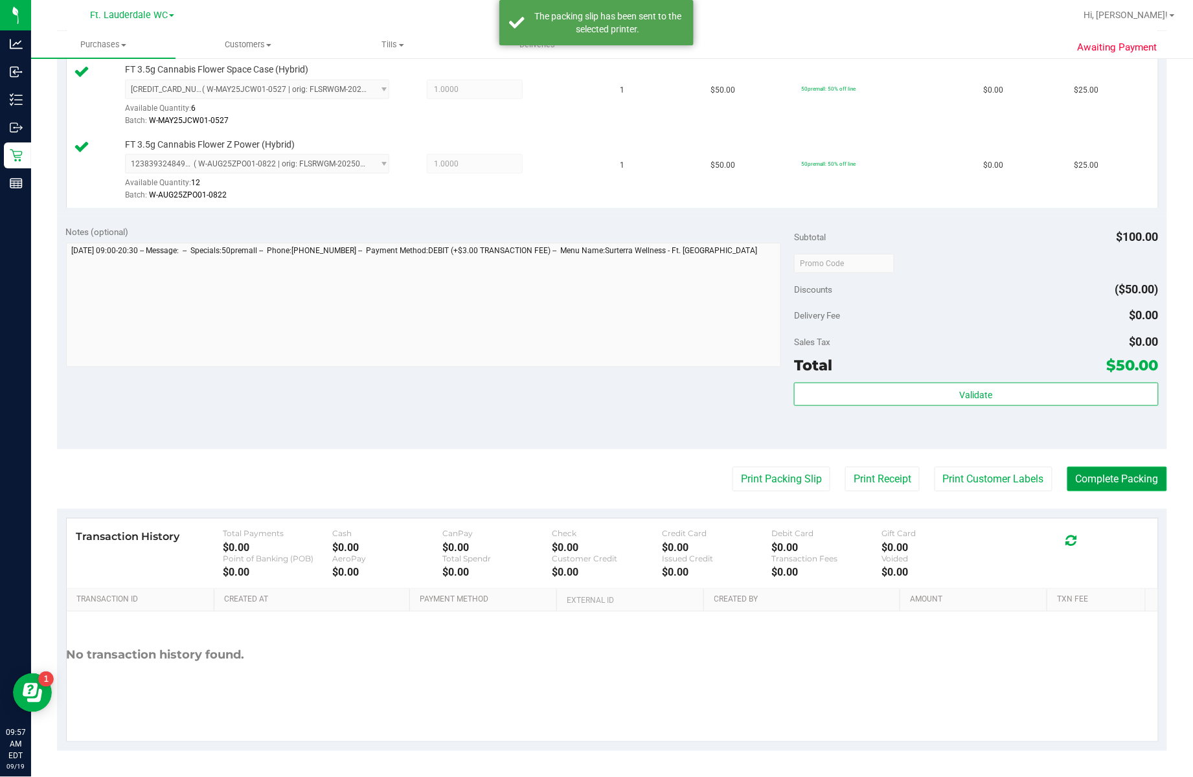
click at [1124, 482] on button "Complete Packing" at bounding box center [1117, 479] width 100 height 25
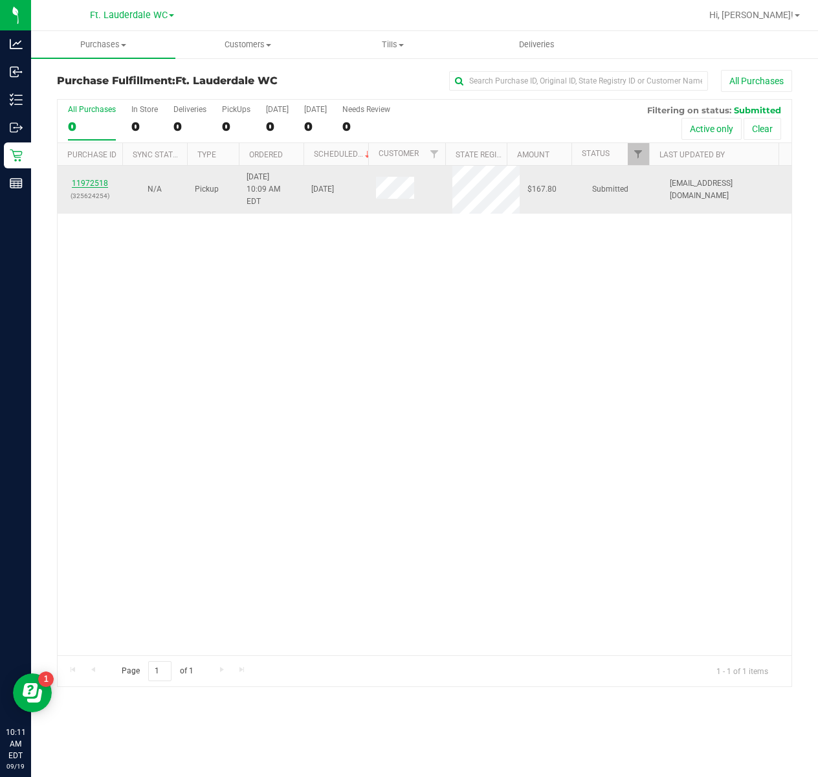
click at [107, 180] on link "11972518" at bounding box center [90, 183] width 36 height 9
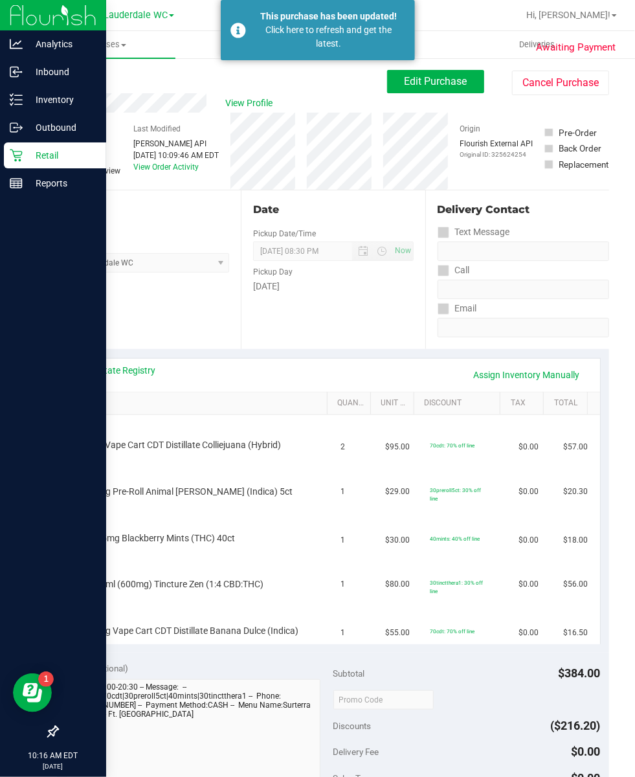
click at [26, 167] on div "Retail" at bounding box center [55, 155] width 102 height 26
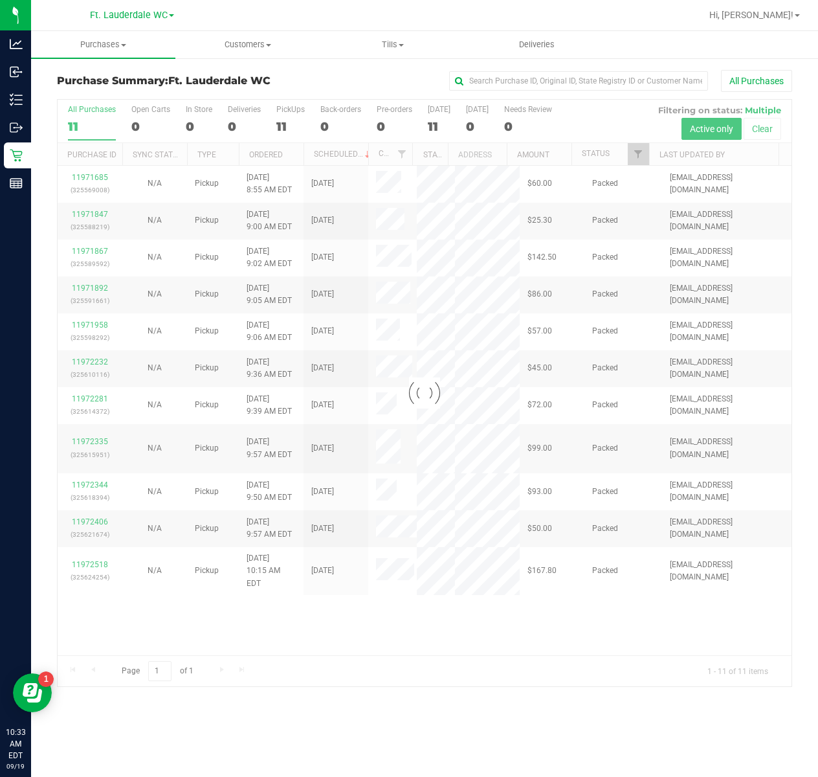
click at [273, 127] on div at bounding box center [425, 393] width 734 height 587
click at [290, 127] on div "11" at bounding box center [290, 126] width 28 height 15
click at [0, 0] on input "PickUps 11" at bounding box center [0, 0] width 0 height 0
click at [290, 127] on div at bounding box center [425, 393] width 734 height 587
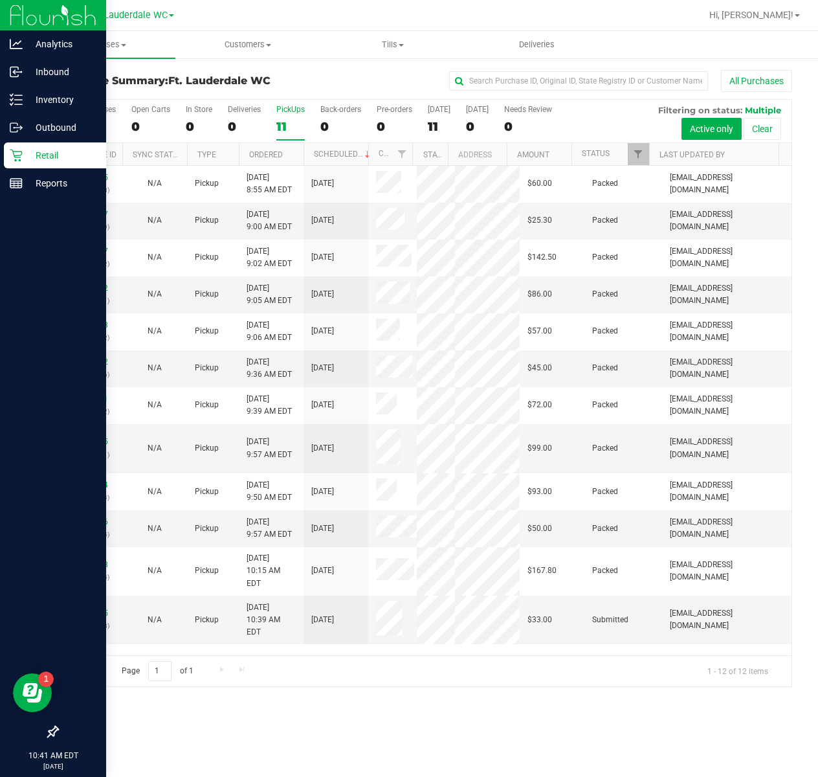
click at [4, 319] on div at bounding box center [53, 458] width 106 height 521
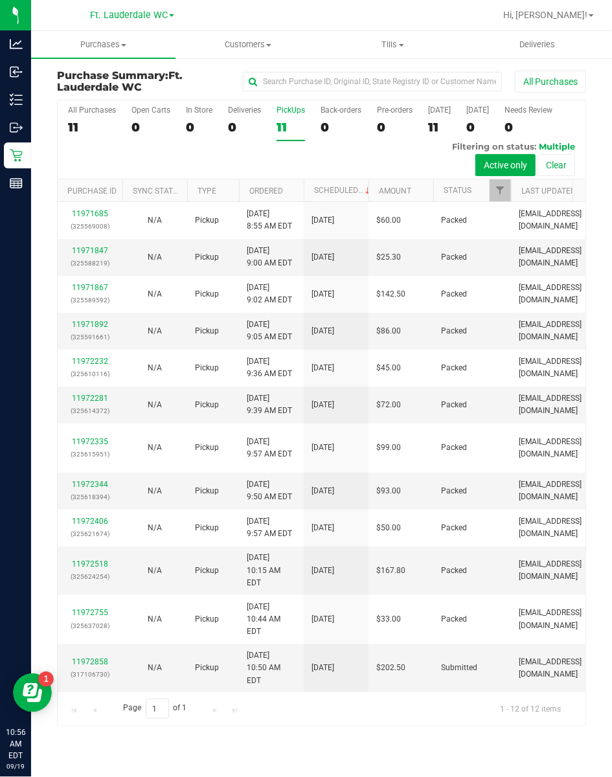
click at [290, 128] on div "11" at bounding box center [290, 127] width 28 height 15
click at [0, 0] on input "PickUps 11" at bounding box center [0, 0] width 0 height 0
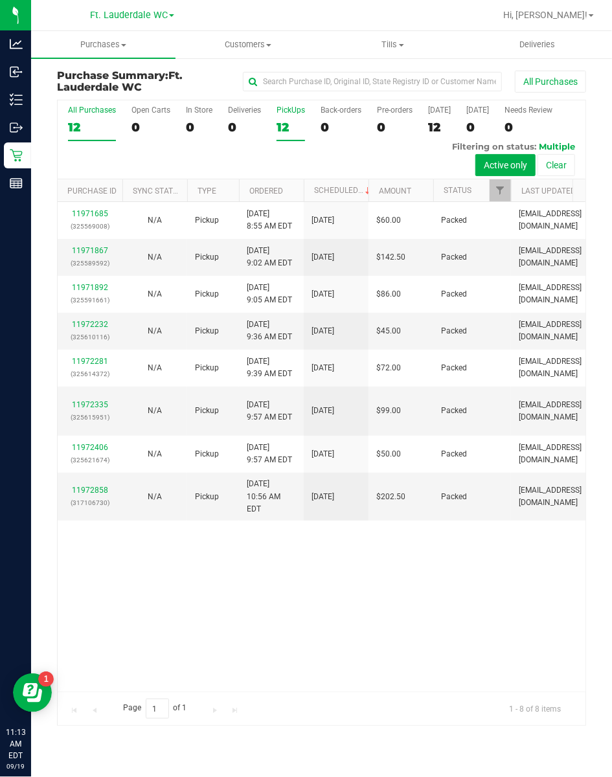
click at [92, 114] on div "All Purchases" at bounding box center [92, 110] width 48 height 9
click at [0, 0] on input "All Purchases 12" at bounding box center [0, 0] width 0 height 0
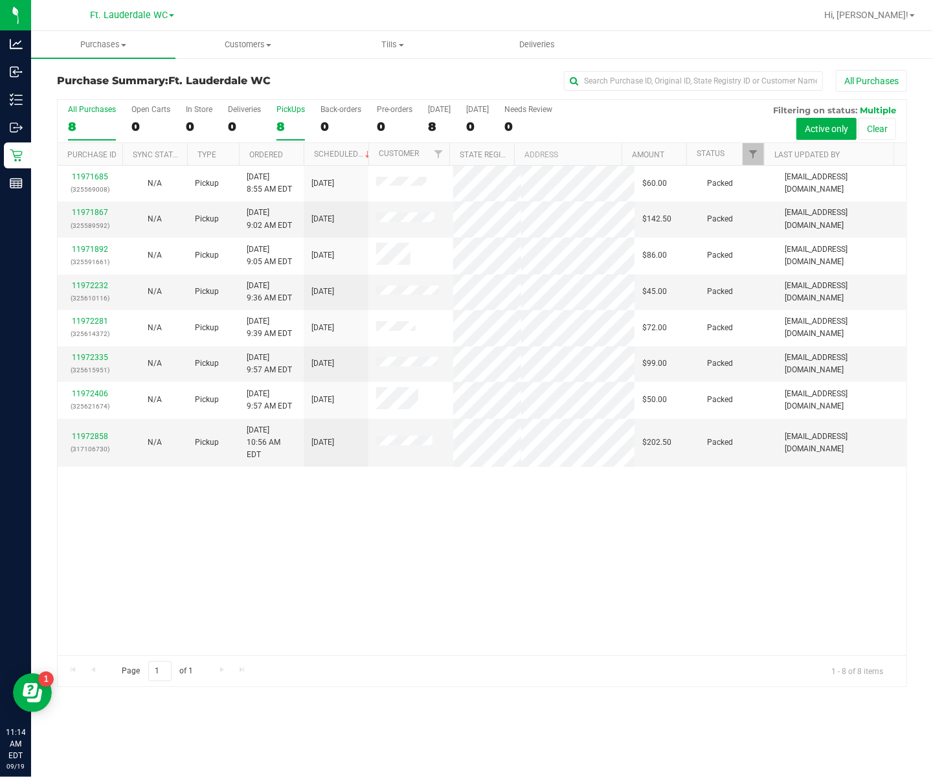
click at [283, 123] on div "8" at bounding box center [290, 126] width 28 height 15
click at [0, 0] on input "PickUps 8" at bounding box center [0, 0] width 0 height 0
click at [284, 122] on div "8" at bounding box center [290, 126] width 28 height 15
click at [0, 0] on input "PickUps 8" at bounding box center [0, 0] width 0 height 0
